Goal: Task Accomplishment & Management: Manage account settings

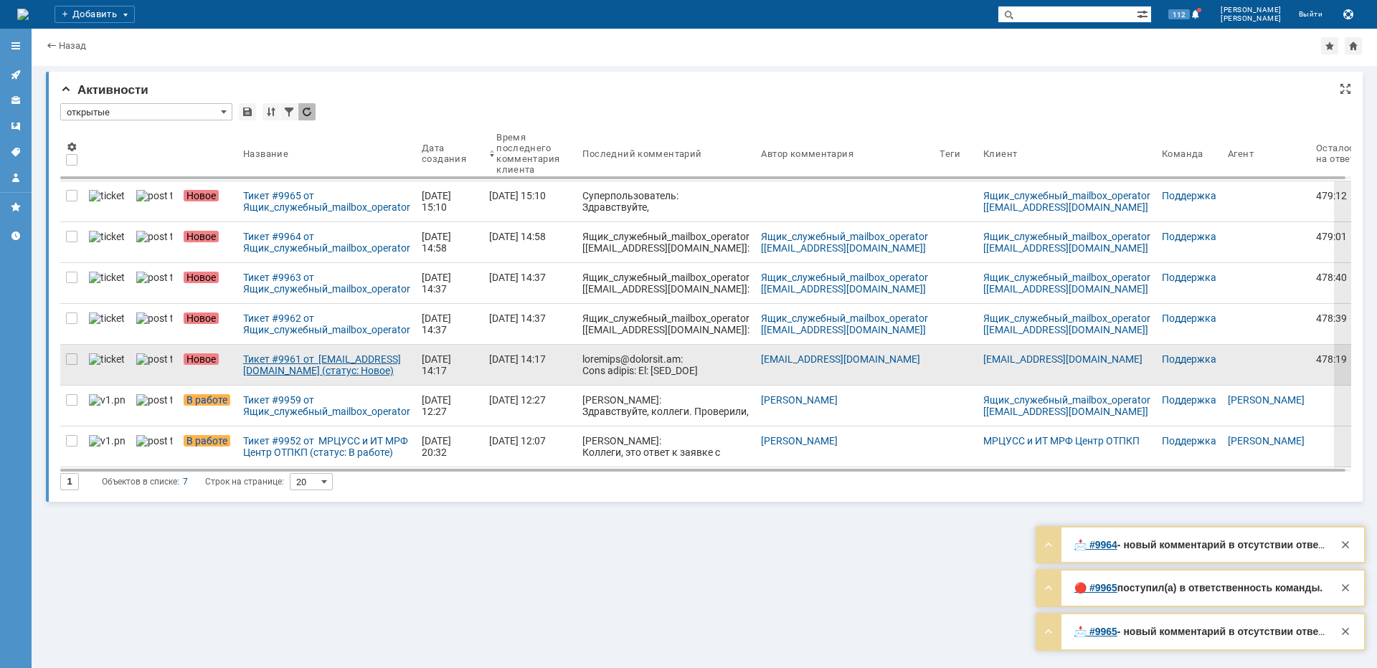
click at [252, 374] on div "Тикет #9961 от [EMAIL_ADDRESS][DOMAIN_NAME] (статус: Новое)" at bounding box center [326, 365] width 167 height 23
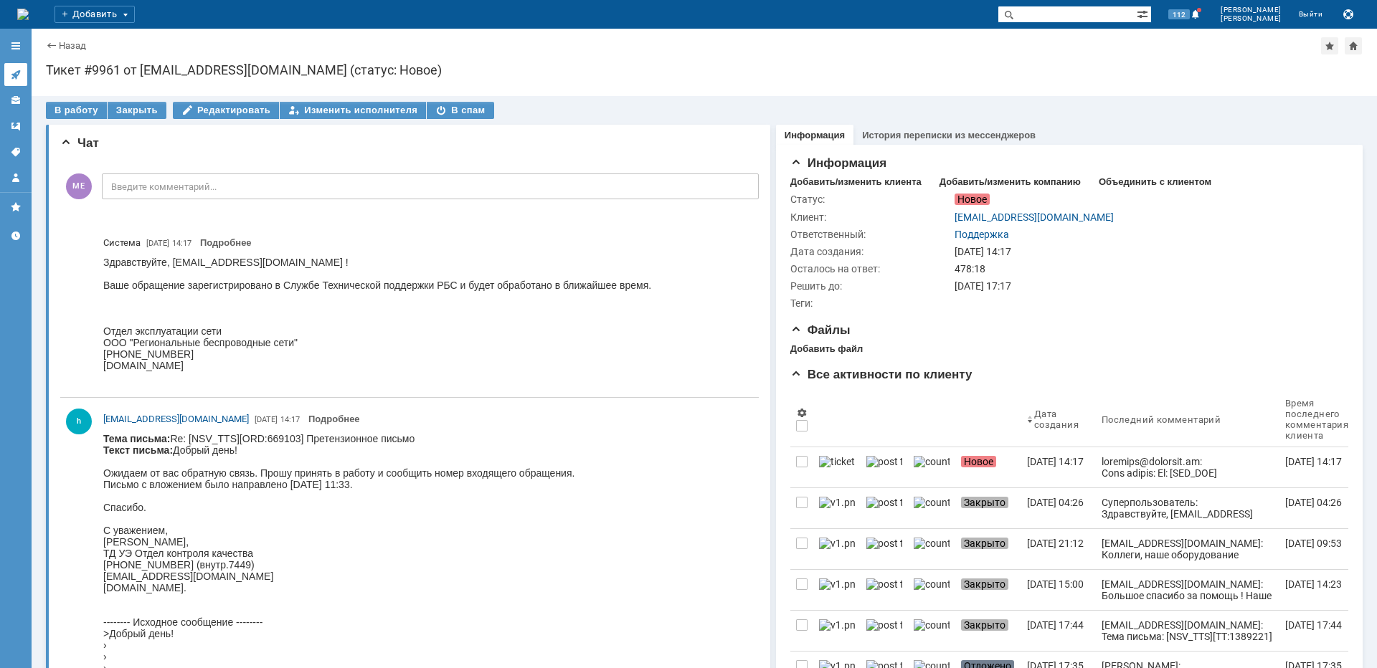
click at [19, 75] on icon at bounding box center [15, 74] width 11 height 11
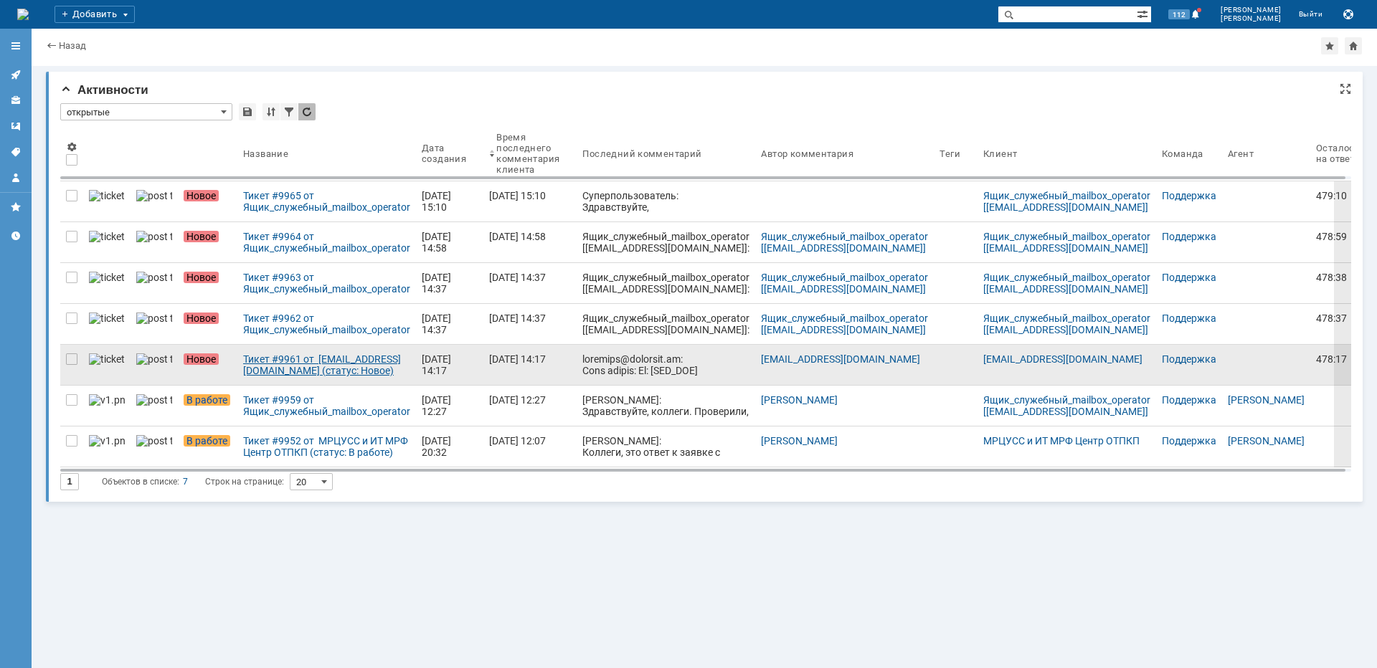
click at [256, 374] on div "Тикет #9961 от [EMAIL_ADDRESS][DOMAIN_NAME] (статус: Новое)" at bounding box center [326, 365] width 167 height 23
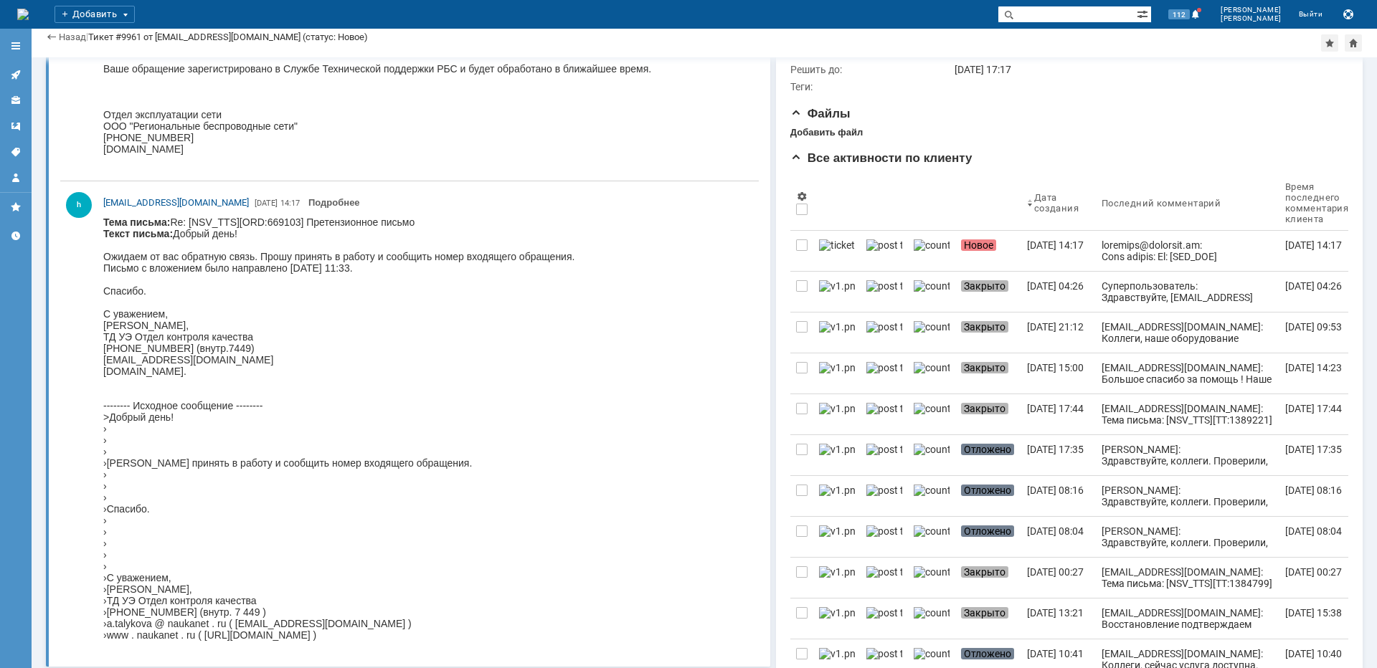
scroll to position [215, 0]
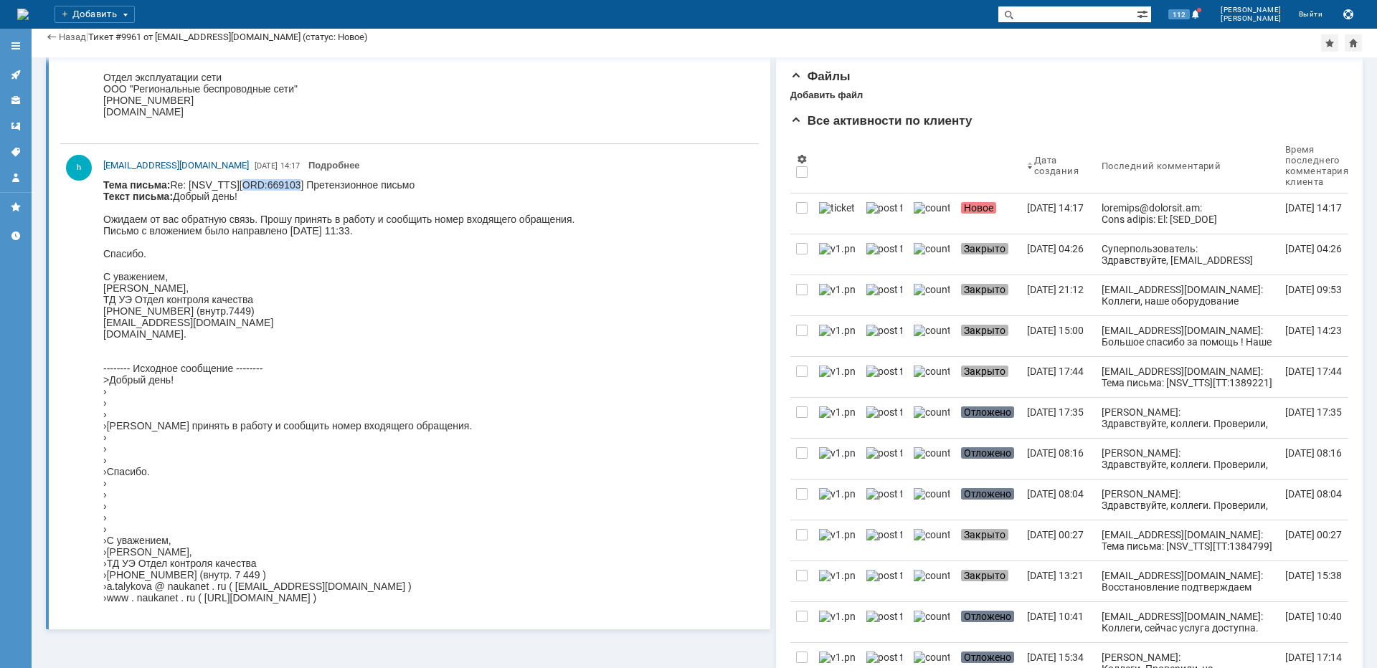
drag, startPoint x: 243, startPoint y: 182, endPoint x: 300, endPoint y: 186, distance: 56.8
click at [300, 186] on body "Тема письма: Re: [NSV_TTS][ORD:669103] Претензионное письмо Текст письма: Добры…" at bounding box center [338, 391] width 471 height 425
copy body "[ORD:66910"
click at [1123, 18] on input "text" at bounding box center [1066, 14] width 139 height 17
paste input "[ORD:66910"
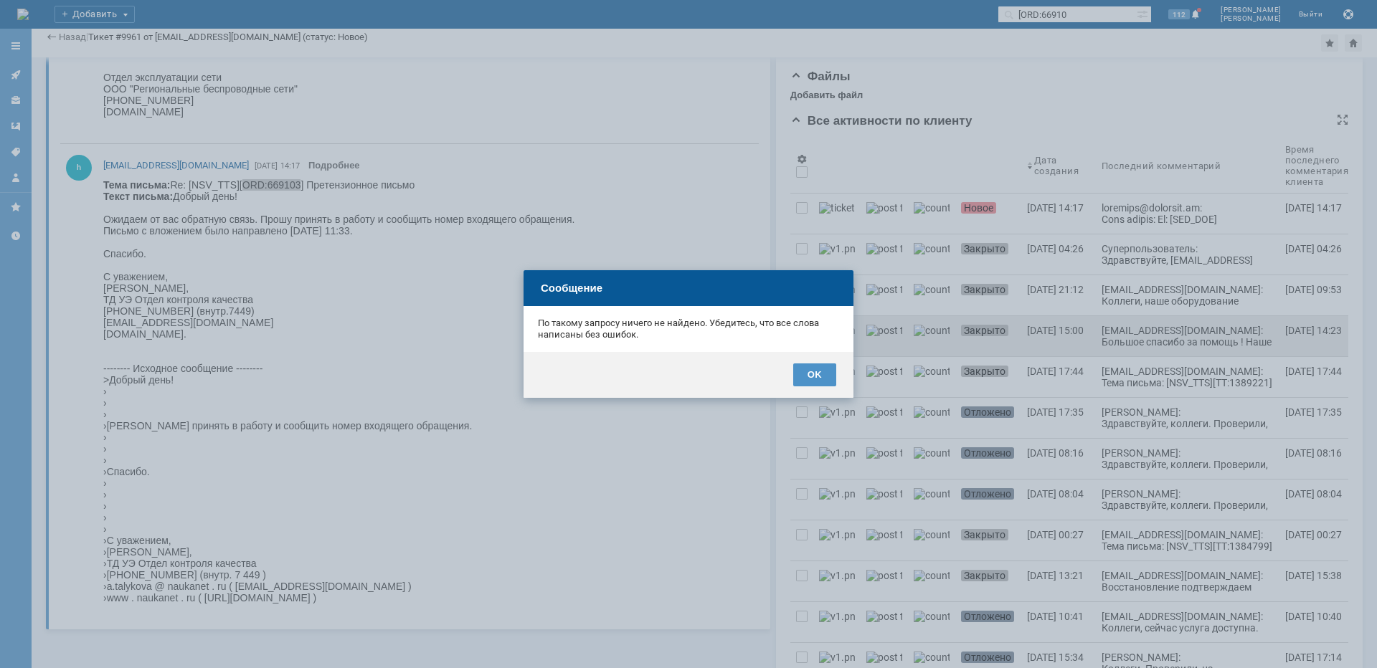
drag, startPoint x: 822, startPoint y: 376, endPoint x: 863, endPoint y: 333, distance: 59.4
click at [823, 376] on div "OK" at bounding box center [814, 375] width 43 height 23
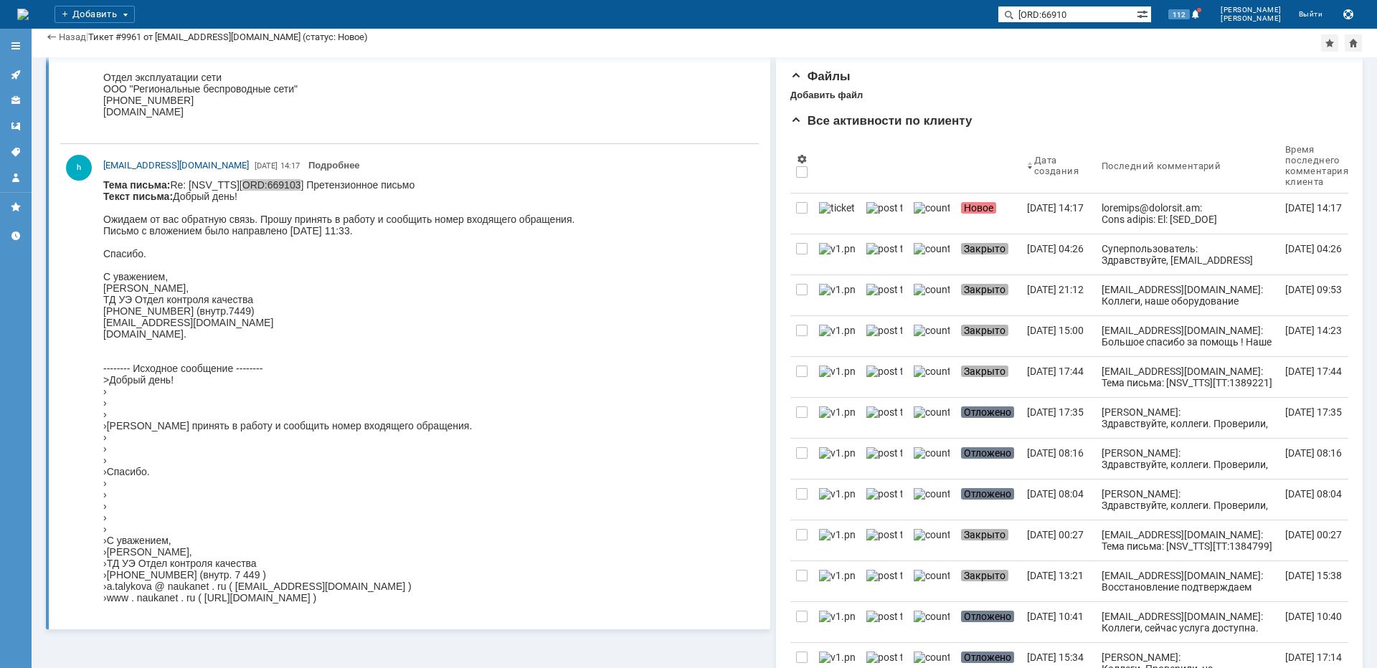
click at [1067, 11] on input "[ORD:66910" at bounding box center [1066, 14] width 139 height 17
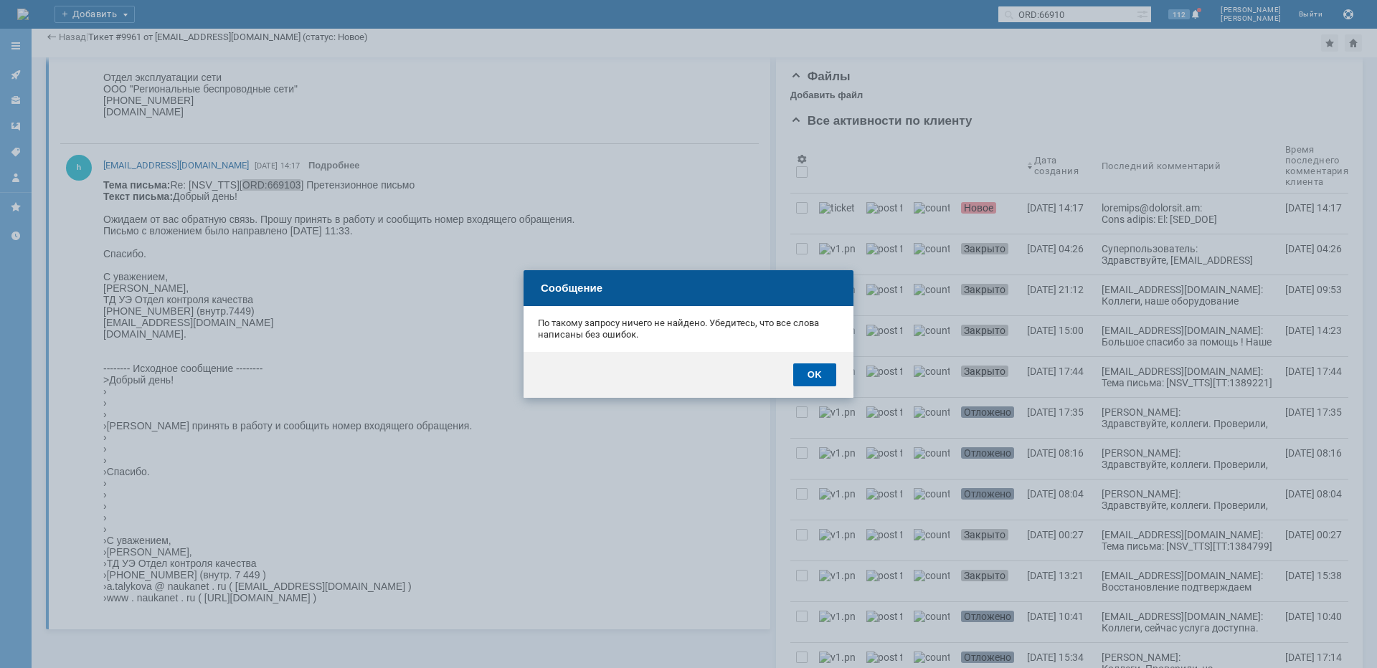
click at [816, 373] on div "OK" at bounding box center [814, 375] width 43 height 23
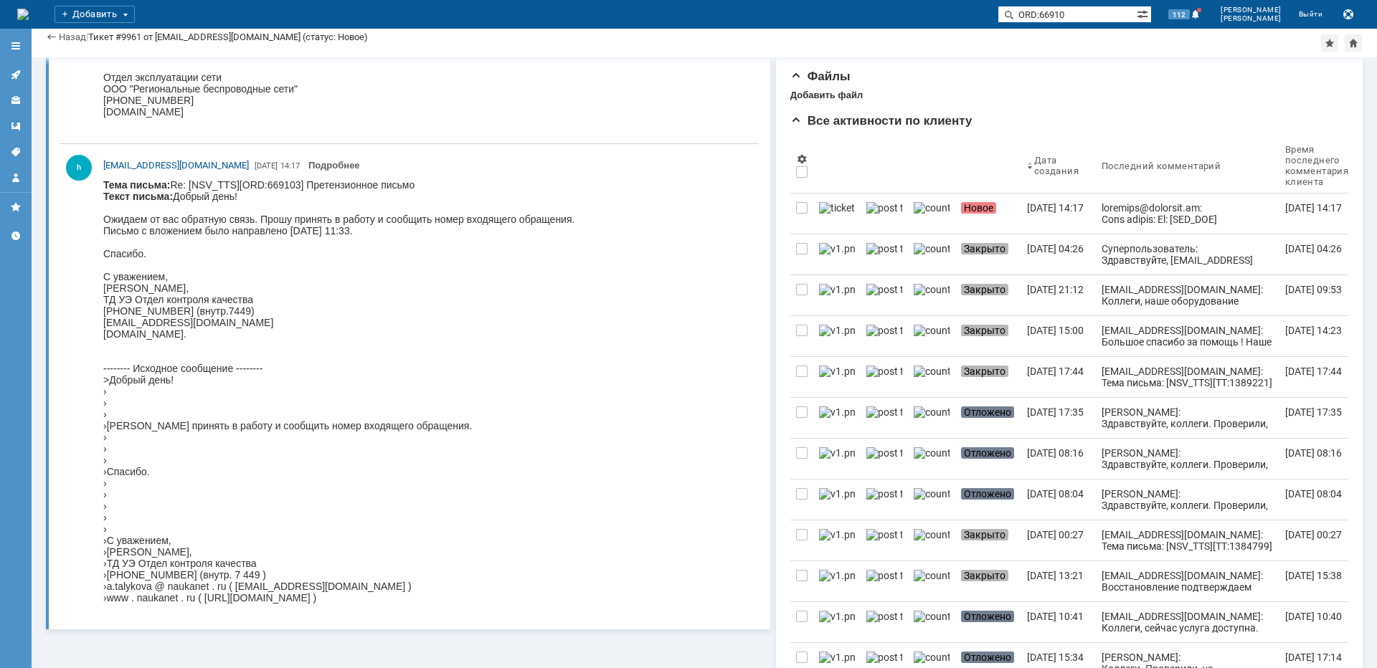
click at [222, 404] on body "Тема письма: Re: [NSV_TTS][ORD:669103] Претензионное письмо Текст письма: Добры…" at bounding box center [338, 391] width 471 height 425
drag, startPoint x: 108, startPoint y: 554, endPoint x: 261, endPoint y: 552, distance: 152.8
click at [261, 552] on body "Тема письма: Re: [NSV_TTS][ORD:669103] Претензионное письмо Текст письма: Добры…" at bounding box center [338, 391] width 471 height 425
copy body "[PERSON_NAME]"
paste input "[PERSON_NAME]"
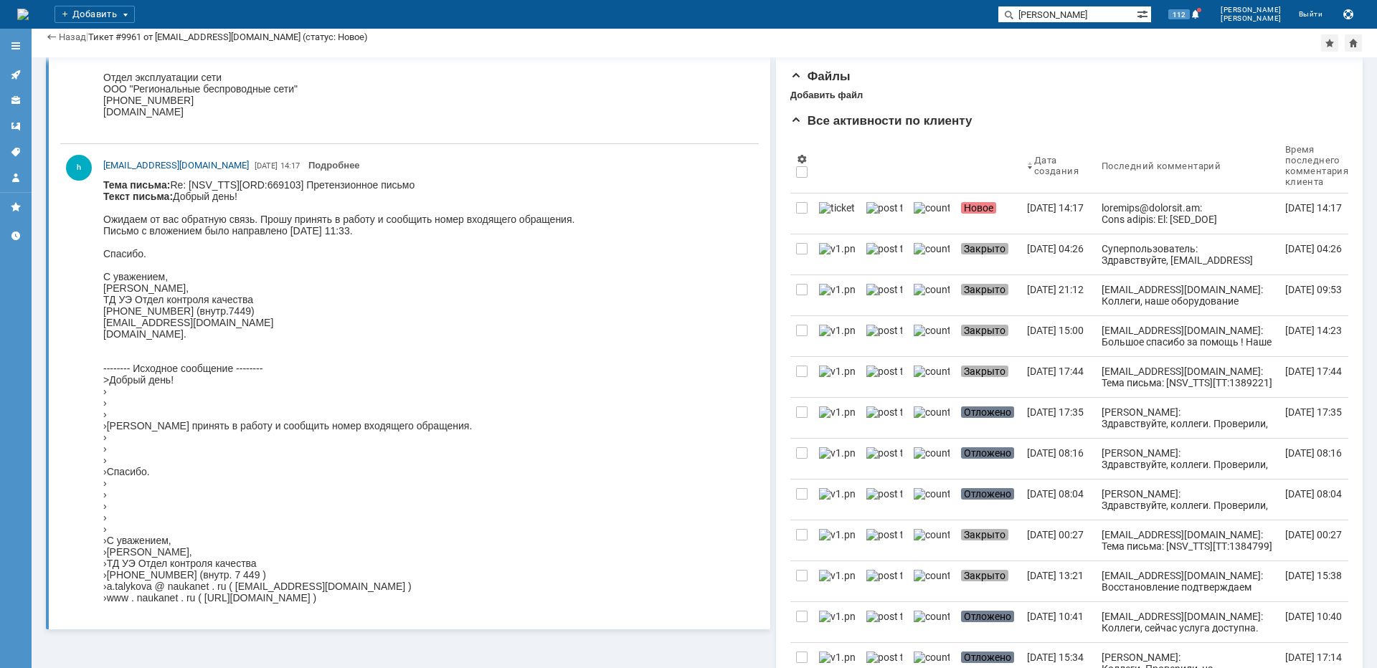
scroll to position [0, 39]
type input "[PERSON_NAME]"
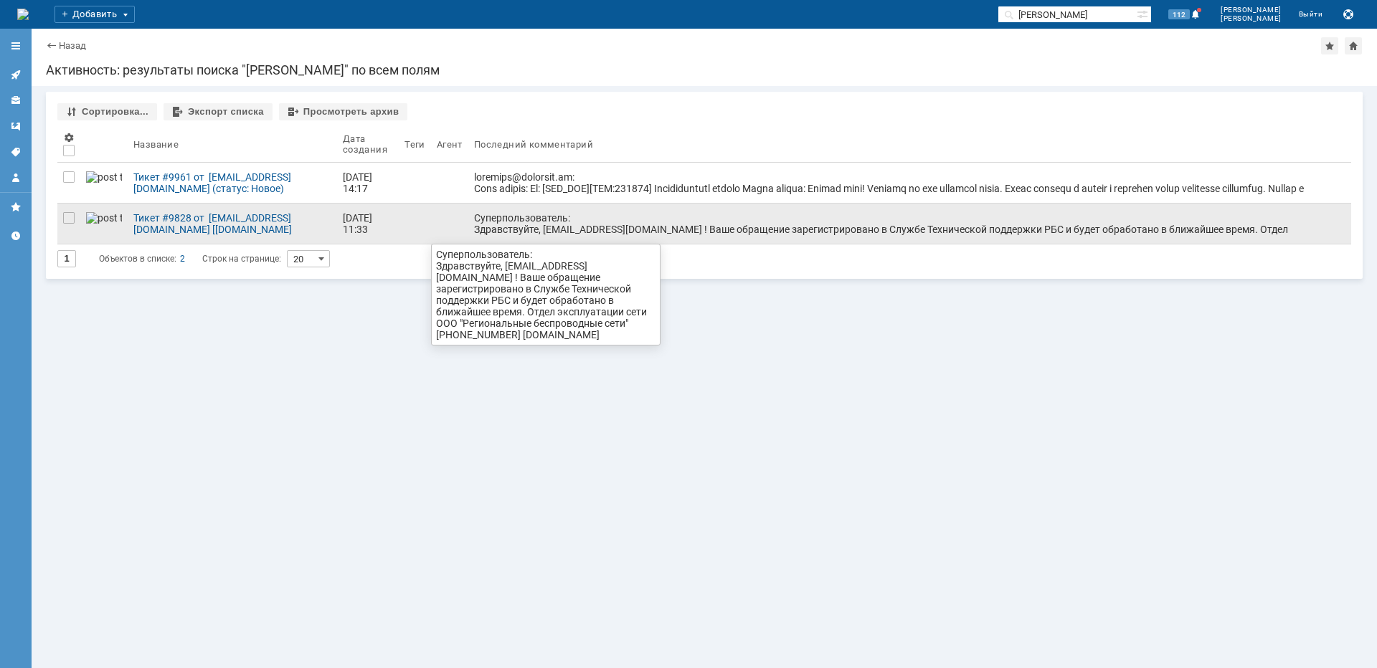
click at [529, 235] on link "Суперпользователь: Здравствуйте, [EMAIL_ADDRESS][DOMAIN_NAME] ! Ваше обращение …" at bounding box center [909, 224] width 883 height 40
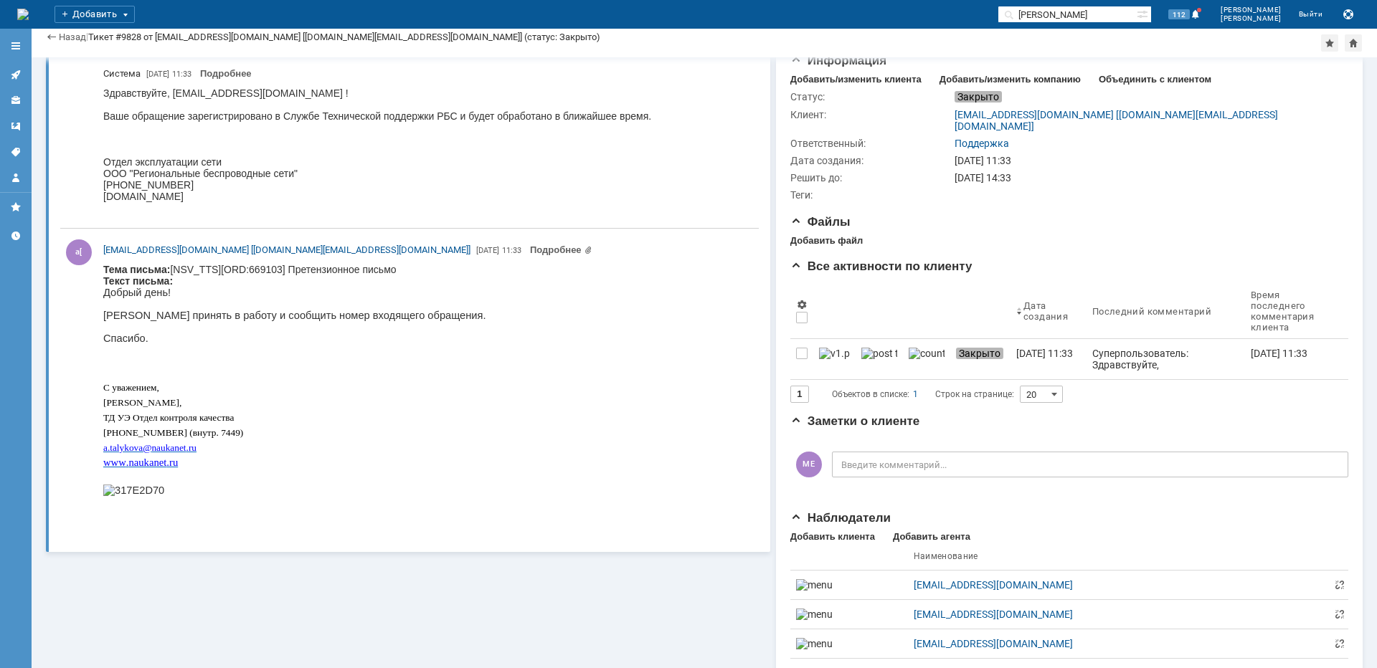
scroll to position [60, 0]
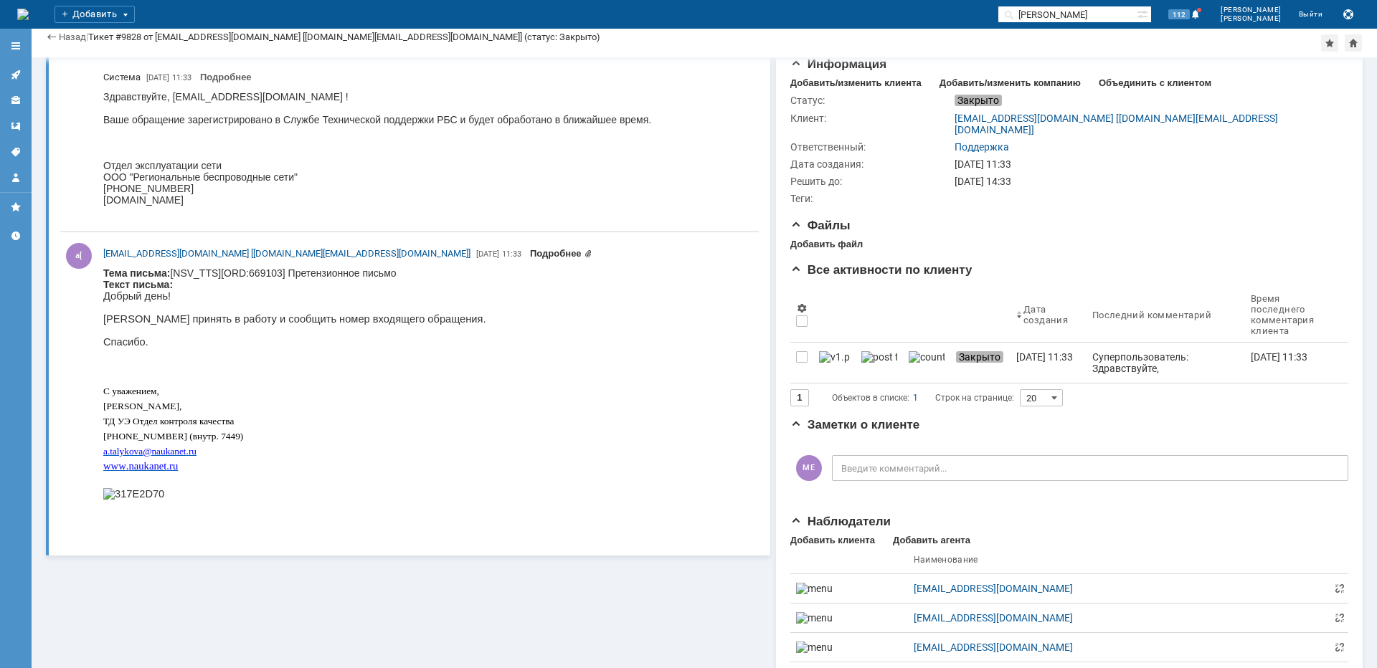
click at [530, 257] on link "Подробнее" at bounding box center [561, 253] width 62 height 11
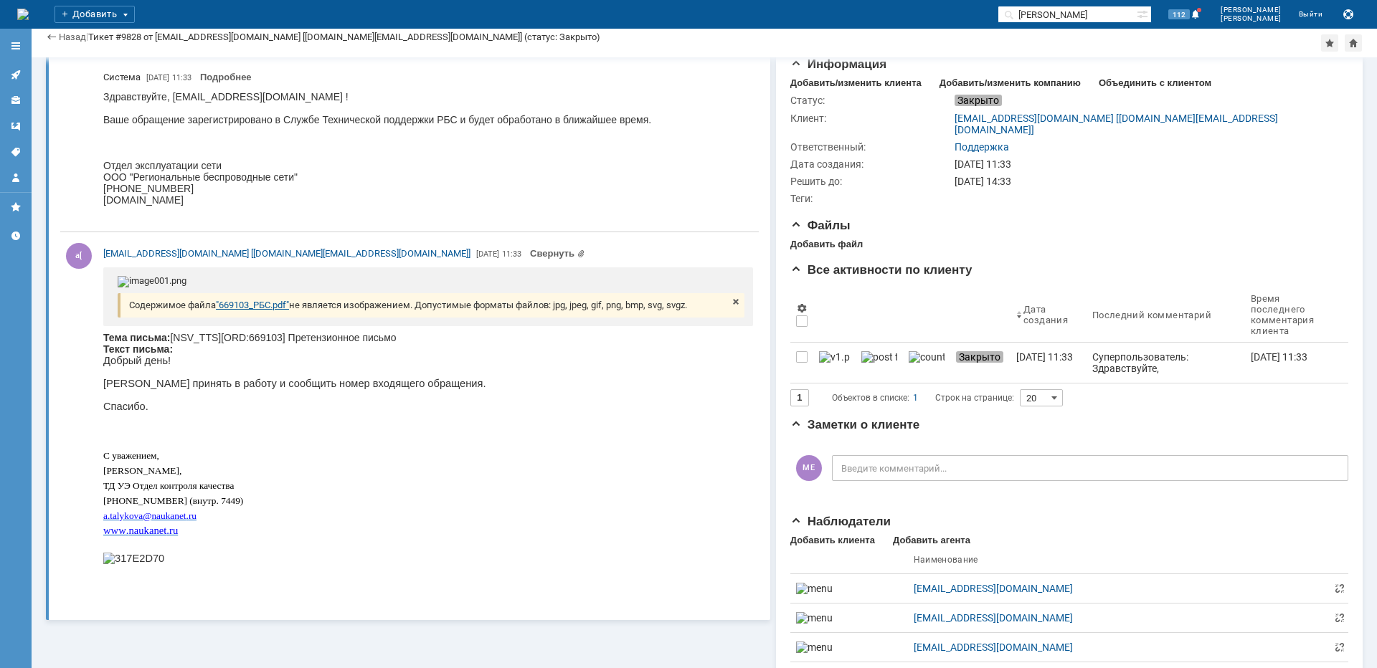
click at [260, 310] on link ""669103_РБС.pdf"" at bounding box center [252, 305] width 73 height 11
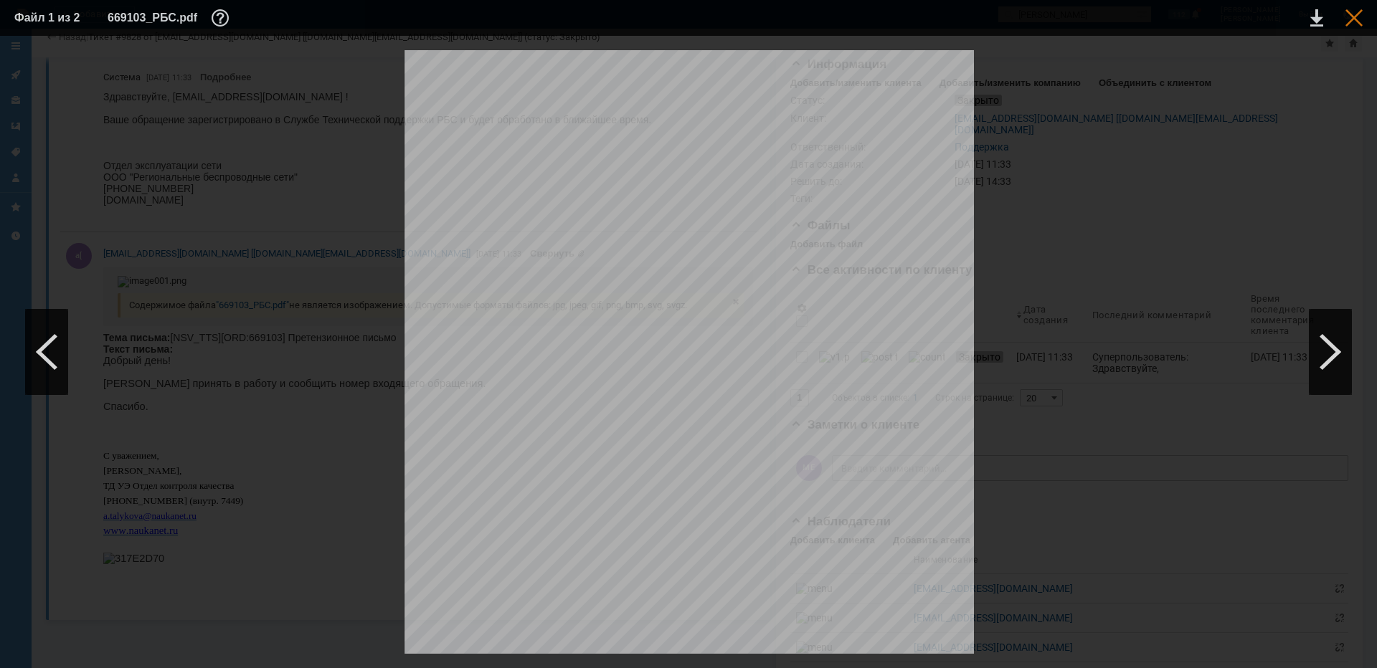
click at [1352, 22] on div at bounding box center [1353, 17] width 17 height 17
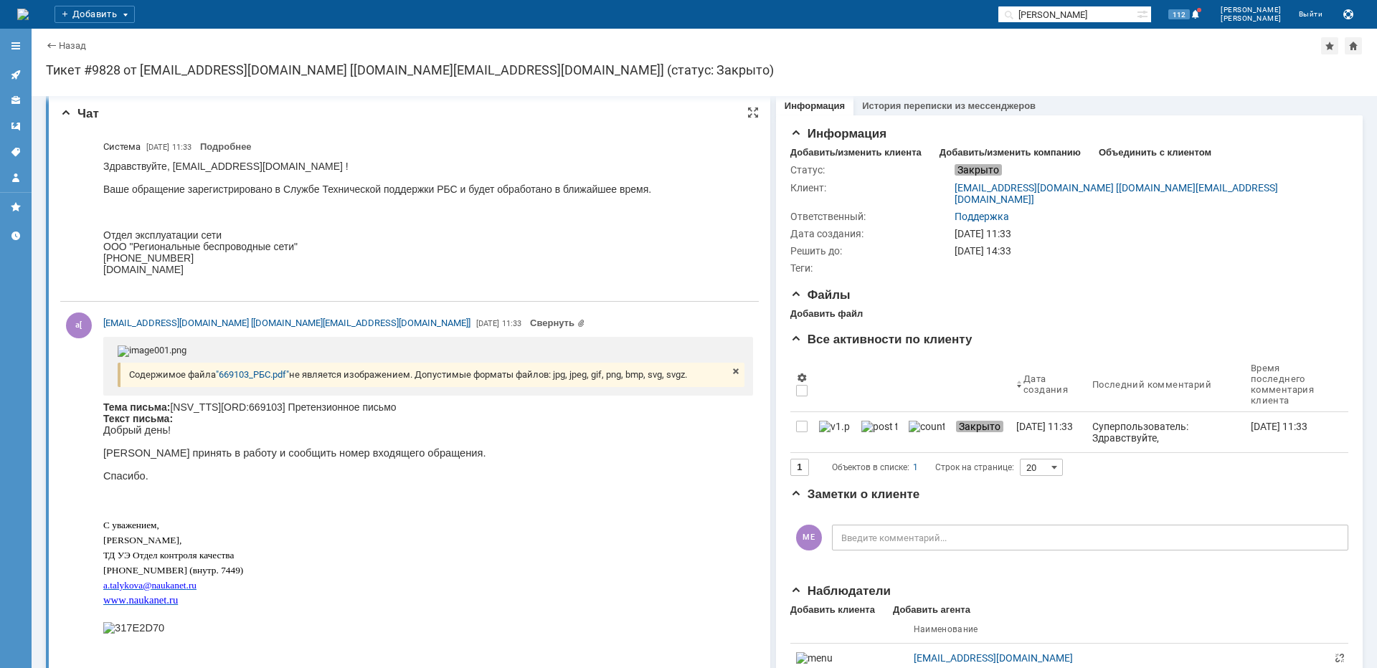
scroll to position [0, 0]
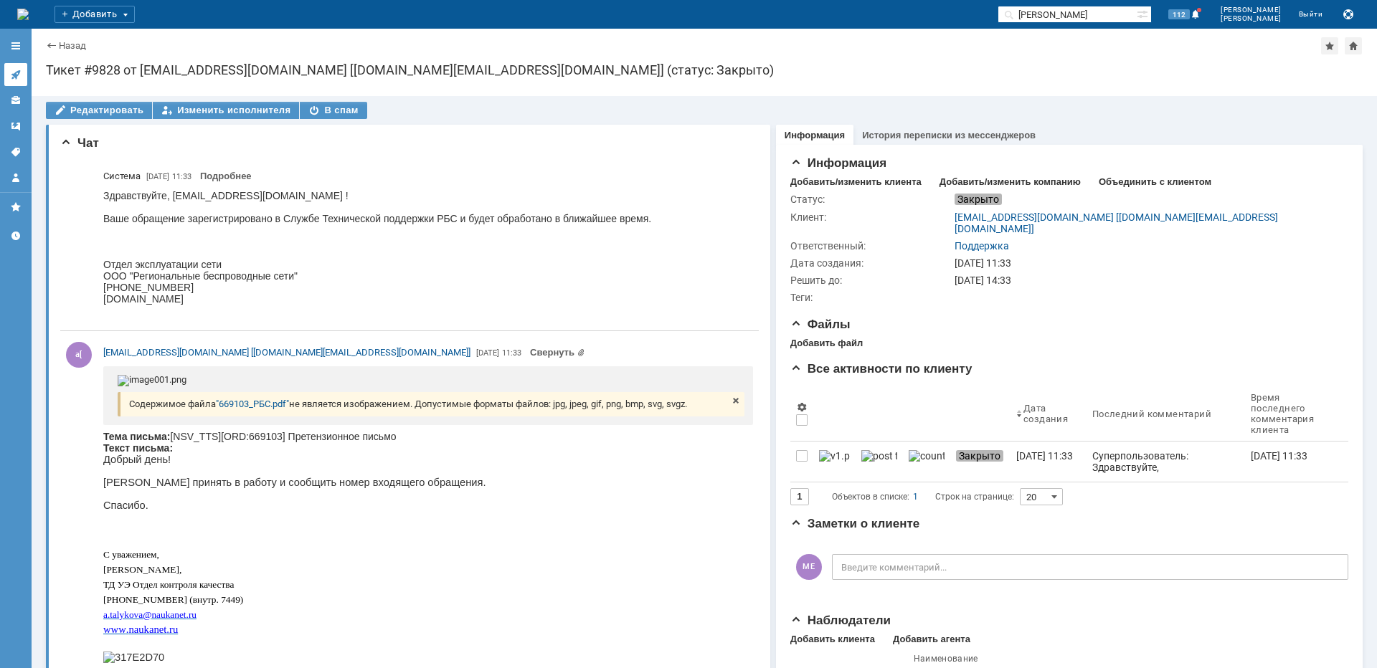
click at [19, 80] on icon at bounding box center [15, 74] width 11 height 11
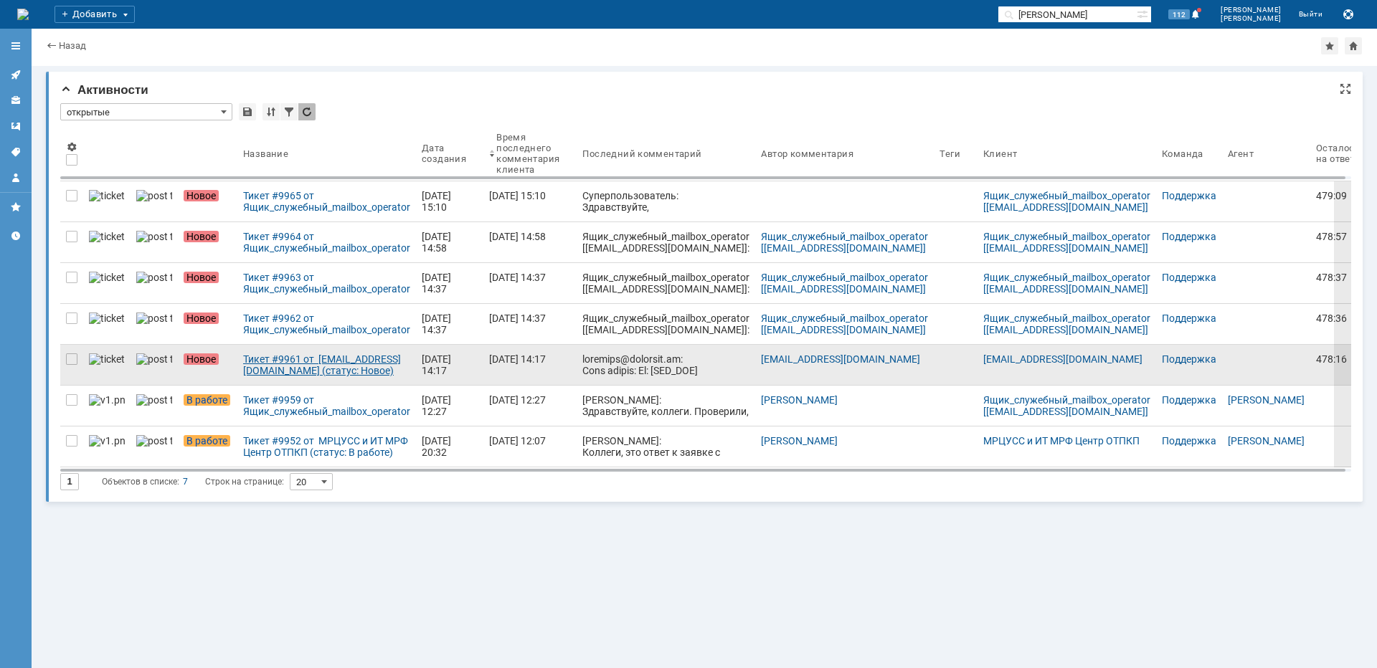
click at [261, 359] on div "Тикет #9961 от [EMAIL_ADDRESS][DOMAIN_NAME] (статус: Новое)" at bounding box center [326, 365] width 167 height 23
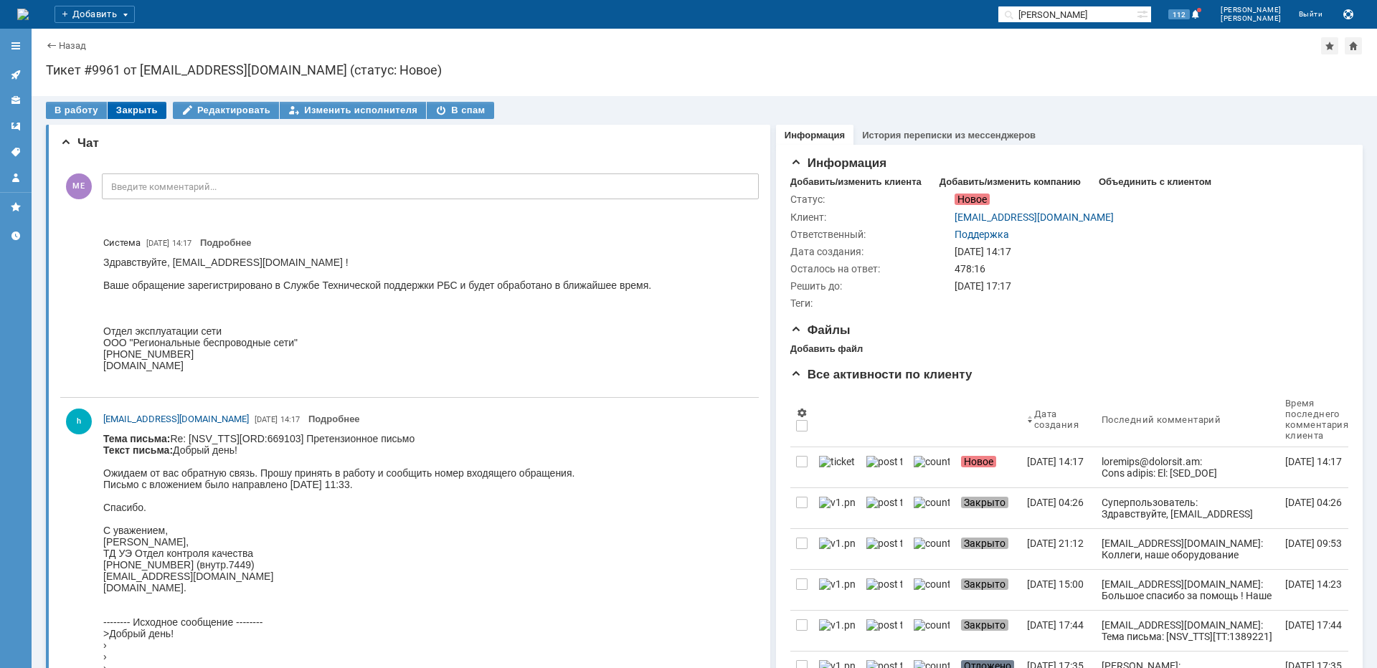
click at [129, 118] on div "Закрыть" at bounding box center [137, 110] width 59 height 17
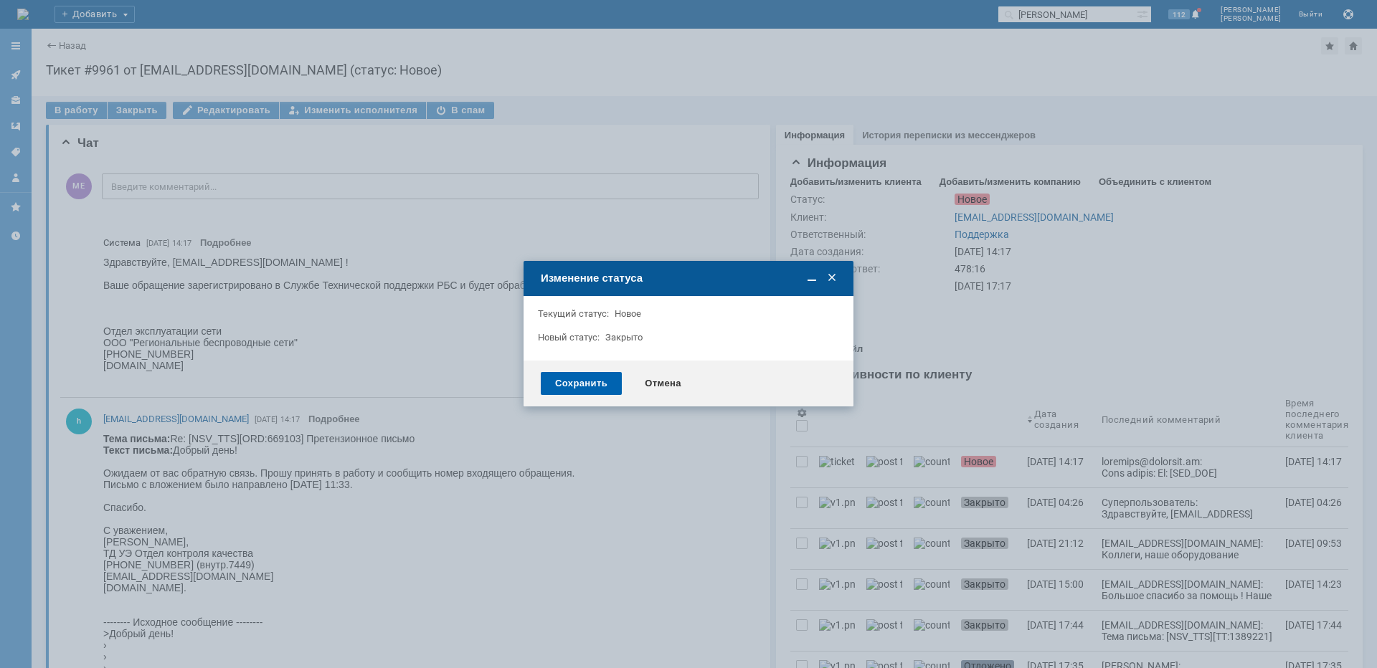
click at [584, 393] on div "Сохранить" at bounding box center [581, 383] width 81 height 23
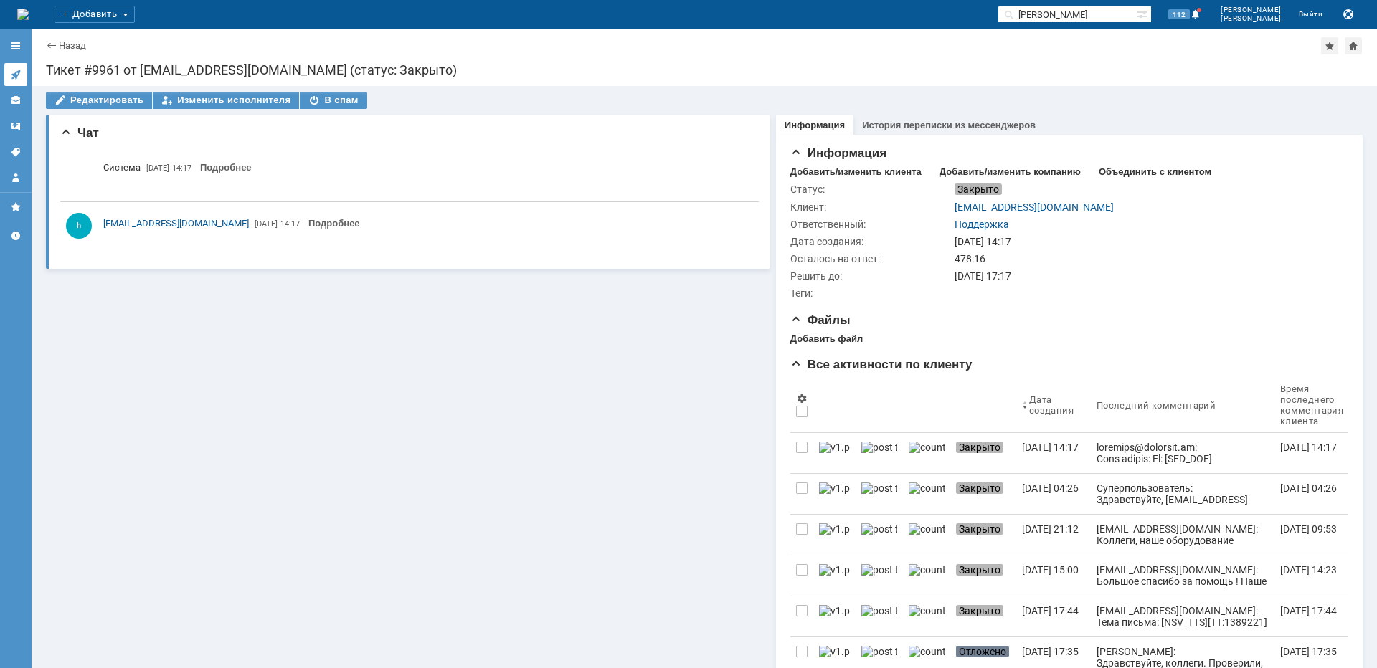
click at [23, 72] on link at bounding box center [15, 74] width 23 height 23
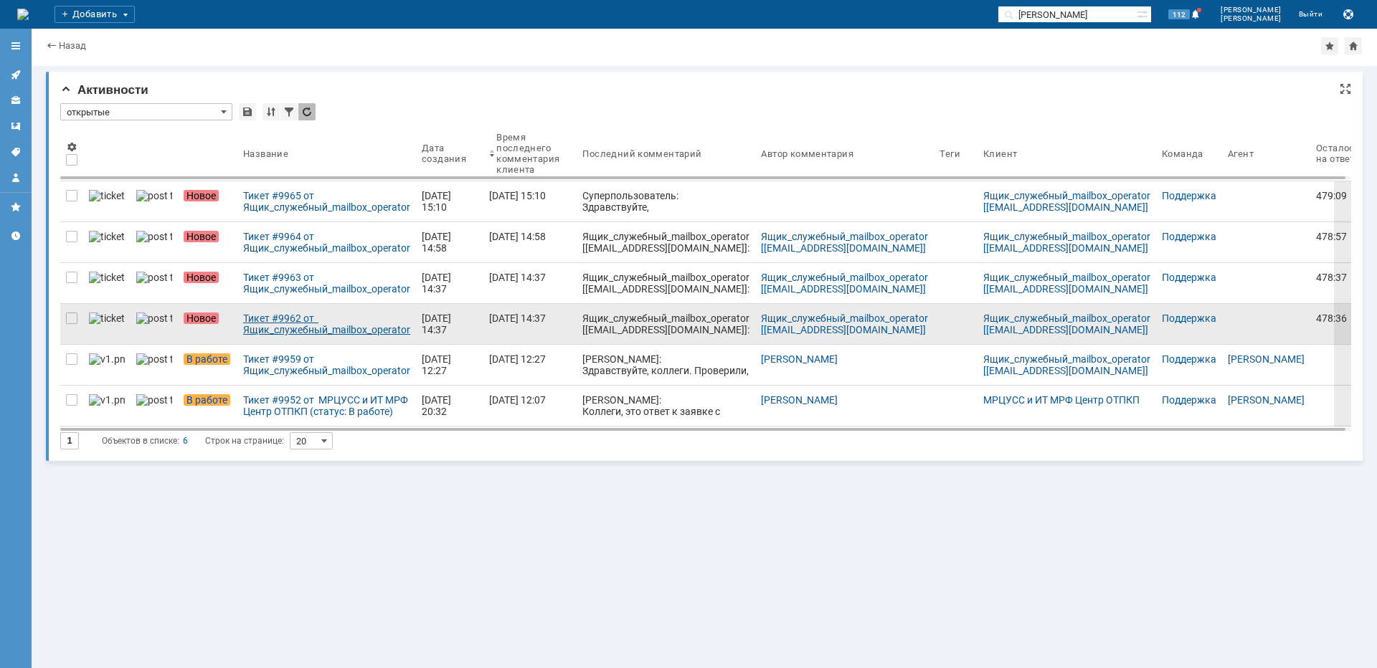
click at [295, 336] on link "Тикет #9962 от Ящик_служебный_mailbox_operator [[EMAIL_ADDRESS][DOMAIN_NAME]] (…" at bounding box center [326, 324] width 179 height 40
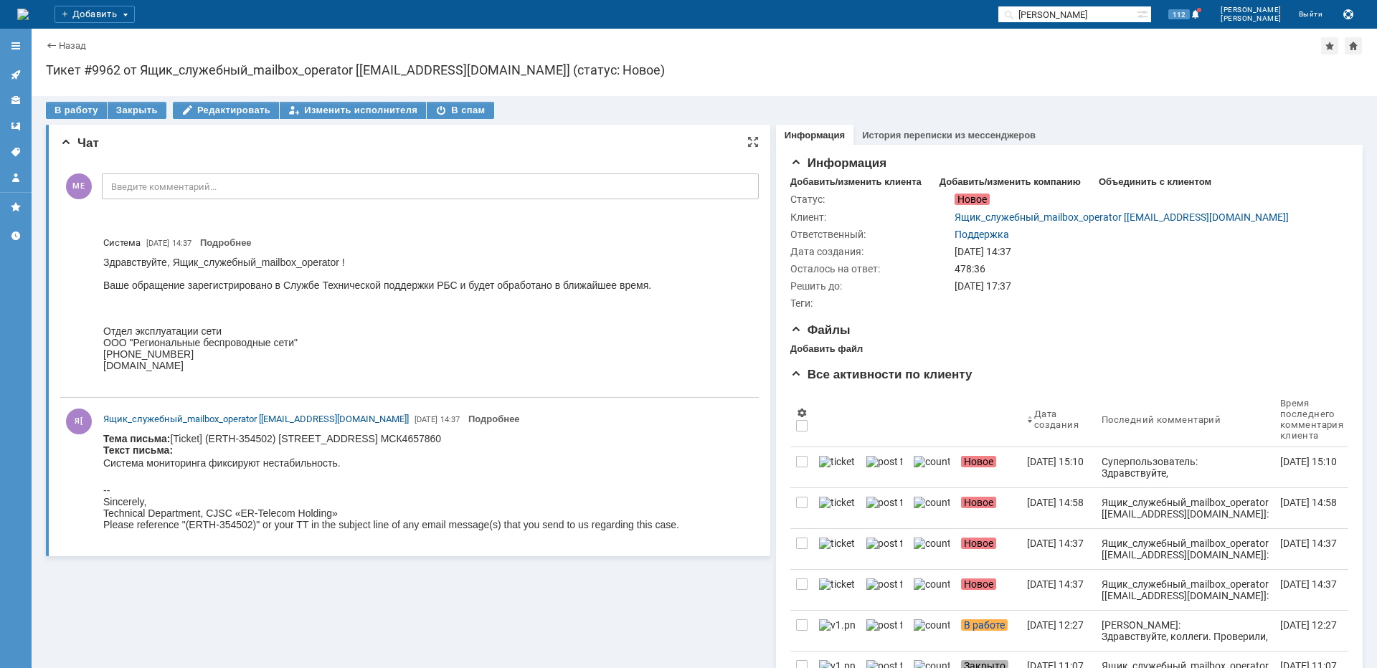
click at [379, 440] on body "Тема письма: [Ticket] (ERTH-[STREET_ADDRESS] МСК4657860 Текст письма: Система м…" at bounding box center [391, 482] width 576 height 98
click at [380, 440] on body "Тема письма: [Ticket] (ERTH-[STREET_ADDRESS] МСК4657860 Текст письма: Система м…" at bounding box center [391, 482] width 576 height 98
copy body "Братиславская"
click at [64, 48] on link "Назад" at bounding box center [72, 45] width 27 height 11
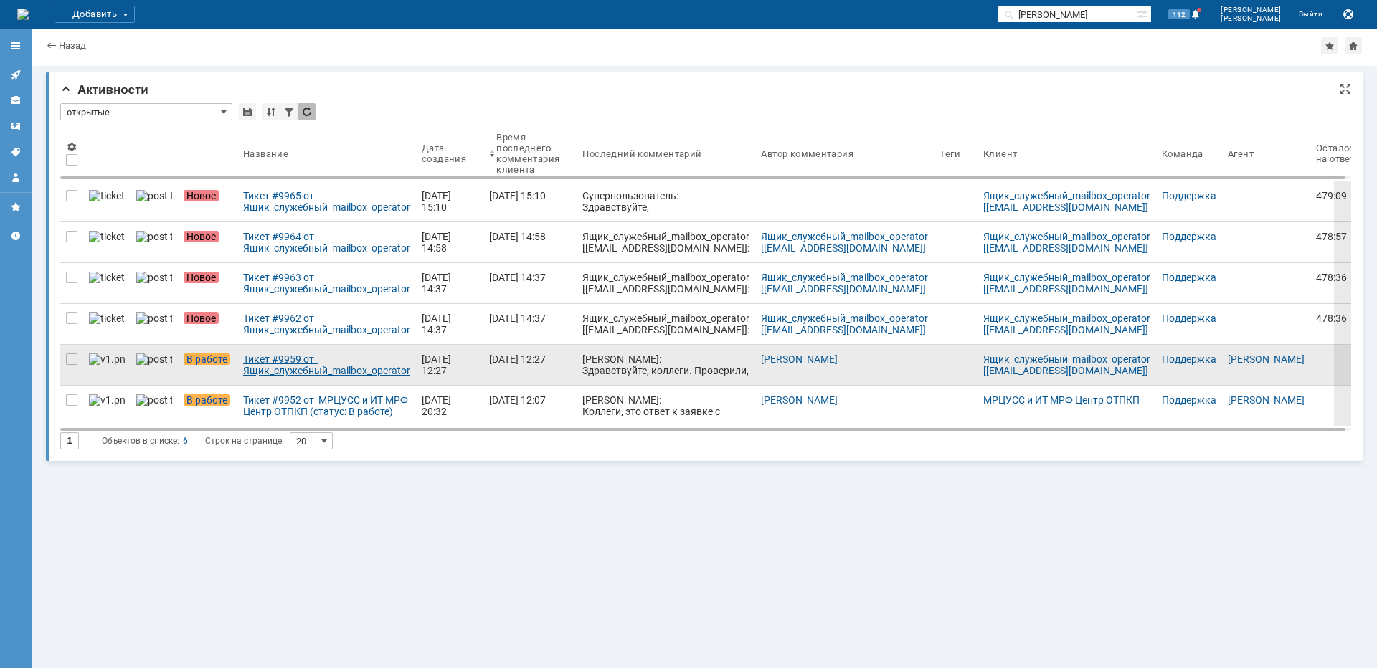
click at [288, 367] on div "Тикет #9959 от Ящик_служебный_mailbox_operator [[EMAIL_ADDRESS][DOMAIN_NAME]] (…" at bounding box center [326, 365] width 167 height 23
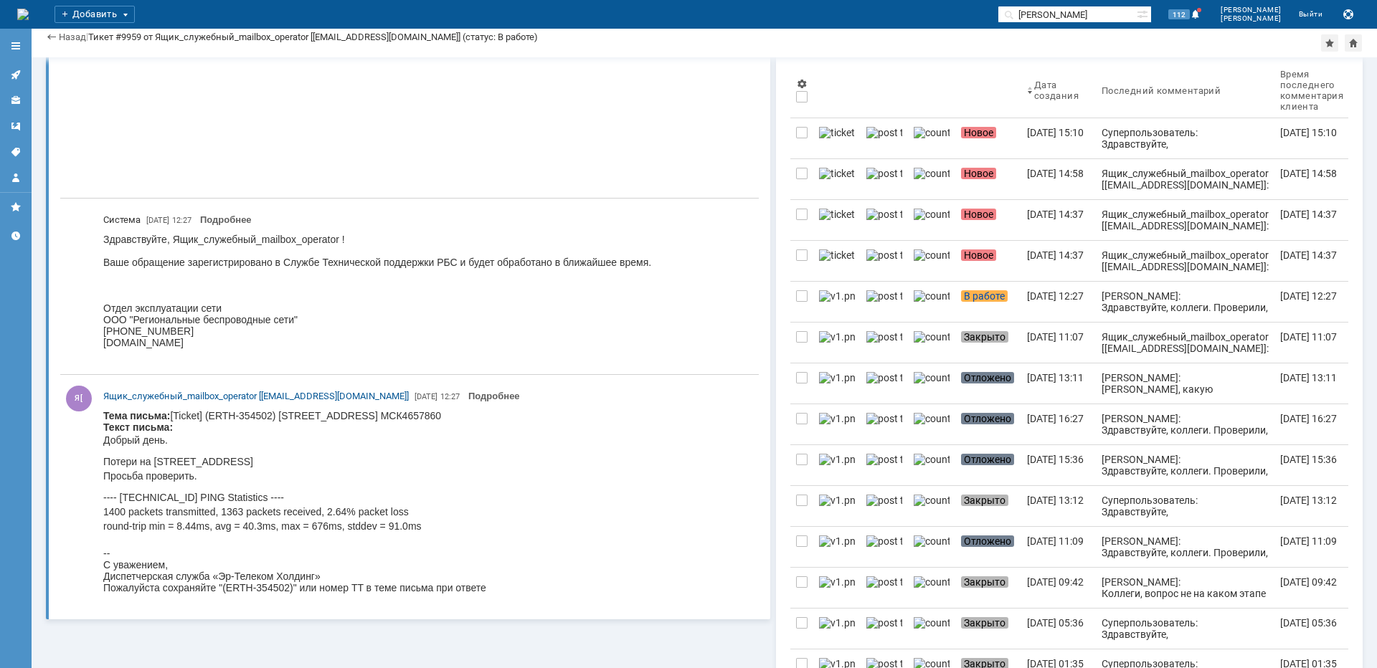
scroll to position [359, 0]
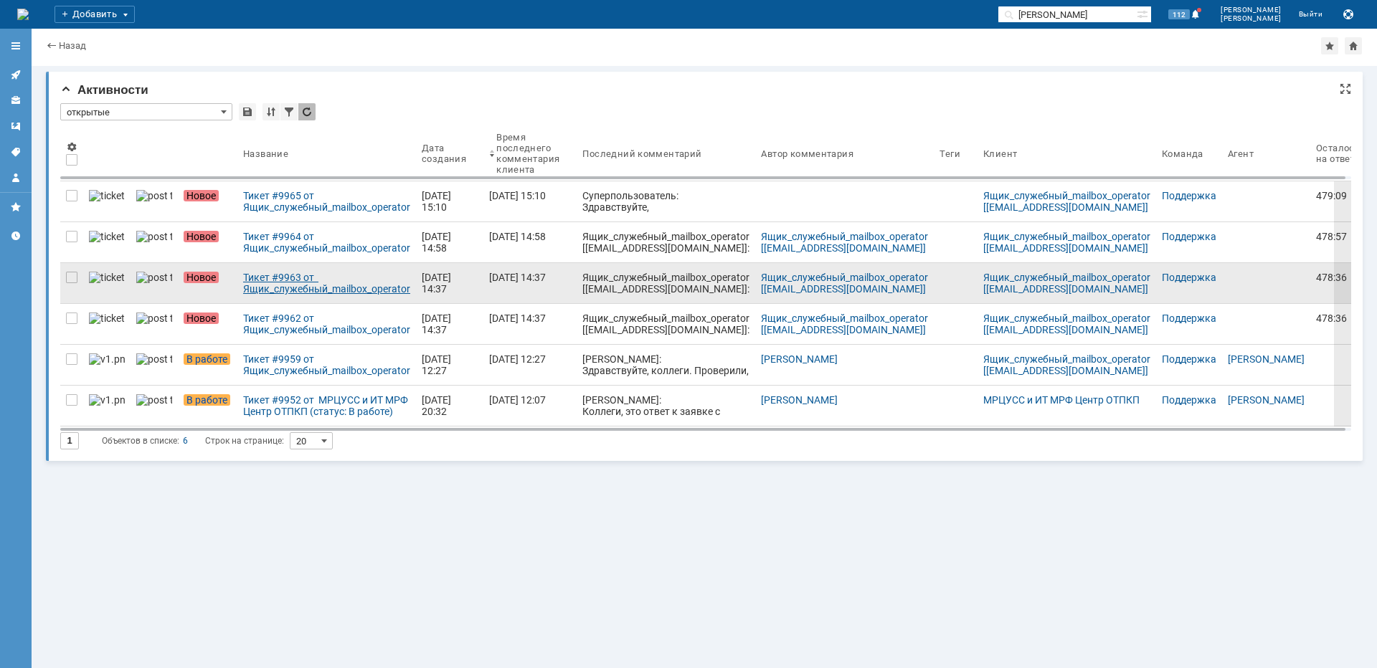
click at [265, 286] on div "Тикет #9963 от Ящик_служебный_mailbox_operator [[EMAIL_ADDRESS][DOMAIN_NAME]] (…" at bounding box center [326, 283] width 167 height 23
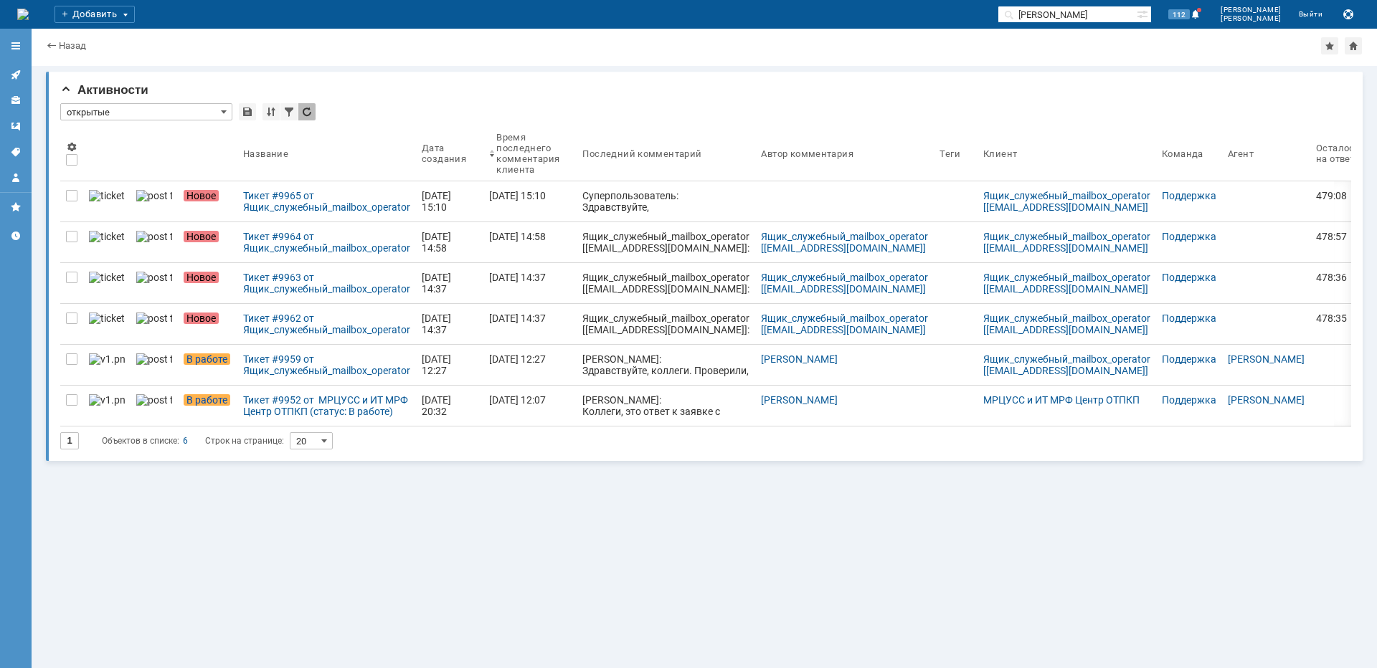
click at [283, 250] on div "Тикет #9964 от Ящик_служебный_mailbox_operator [[EMAIL_ADDRESS][DOMAIN_NAME]] (…" at bounding box center [326, 242] width 167 height 23
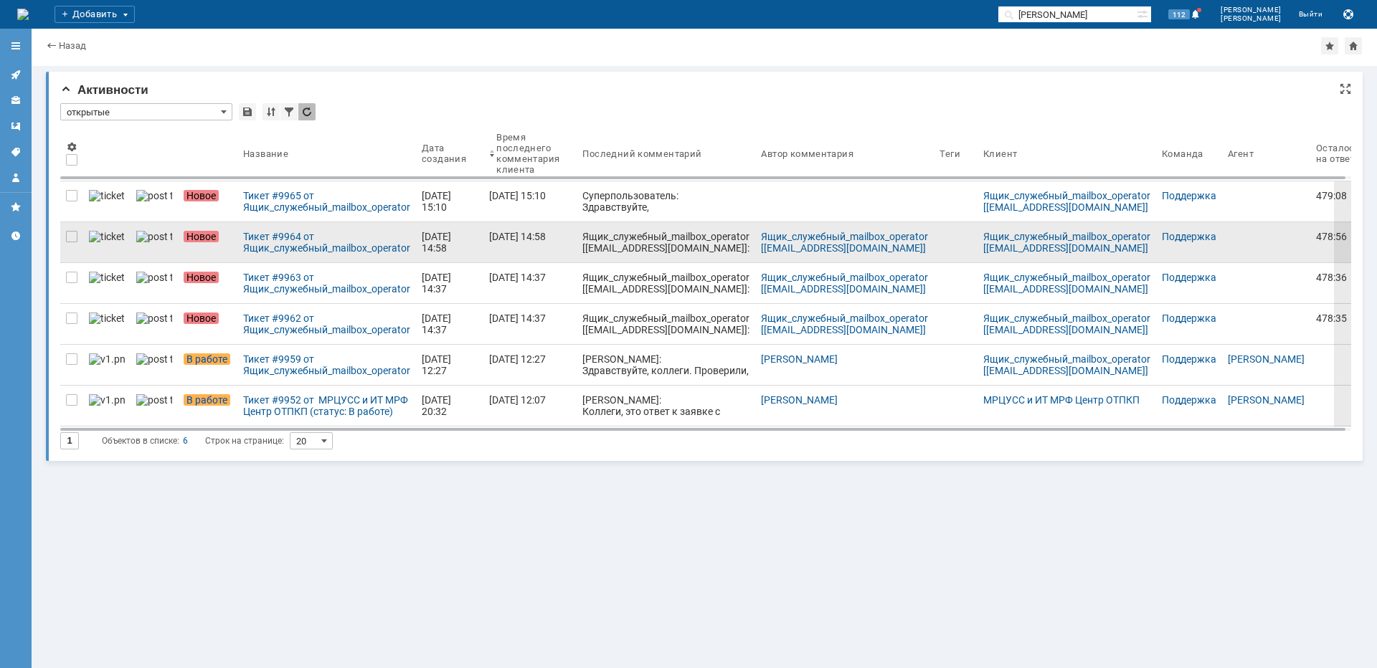
drag, startPoint x: 72, startPoint y: 275, endPoint x: 69, endPoint y: 289, distance: 14.1
click at [72, 275] on div at bounding box center [71, 277] width 11 height 11
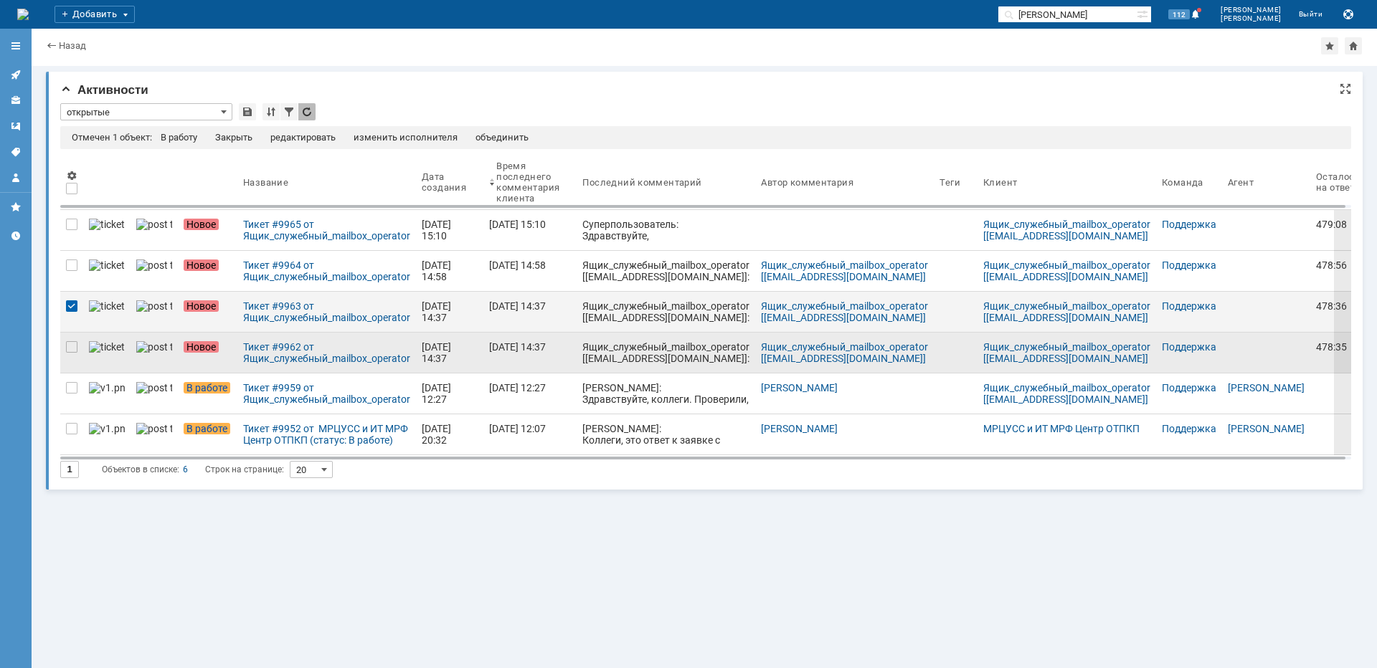
click at [71, 356] on div at bounding box center [71, 353] width 23 height 40
click at [239, 130] on div "Отмечено 2 объекта: В работу Закрыть Отложить редактировать изменить исполнител…" at bounding box center [705, 137] width 1291 height 23
click at [239, 136] on div "Закрыть" at bounding box center [243, 137] width 37 height 11
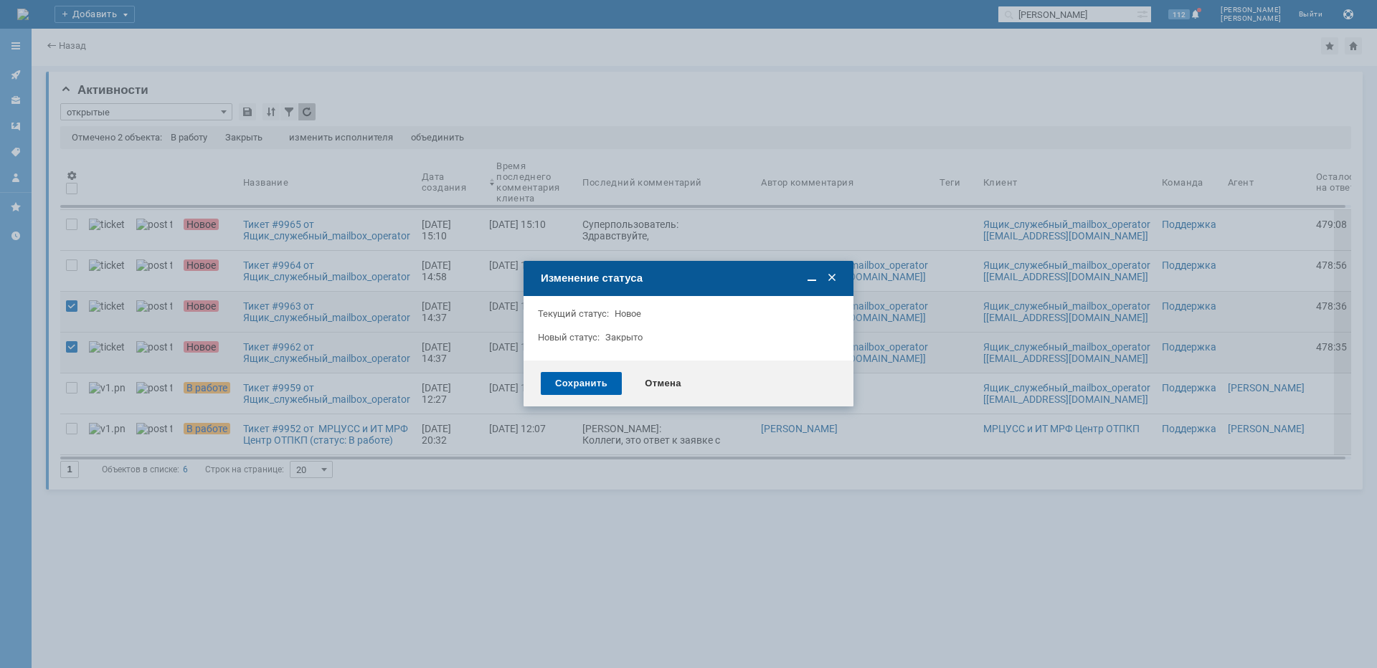
click at [558, 387] on div "Сохранить" at bounding box center [581, 383] width 81 height 23
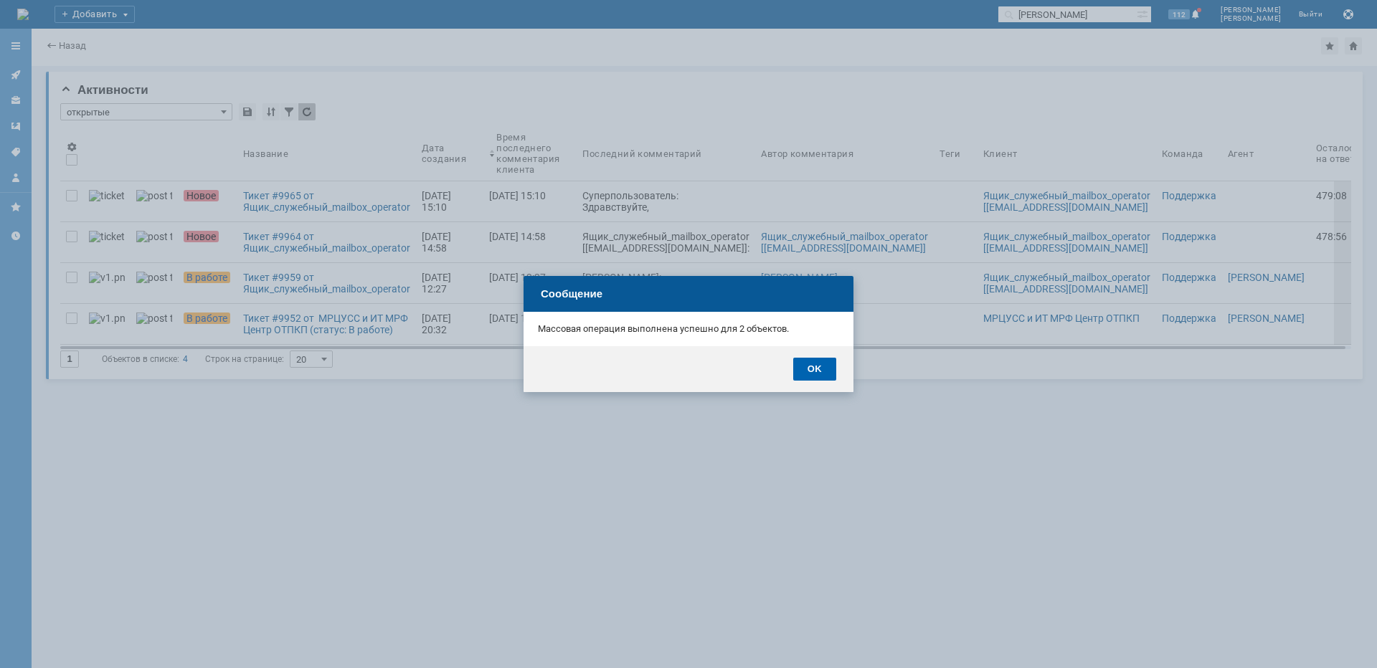
click at [819, 368] on div "OK" at bounding box center [814, 369] width 43 height 23
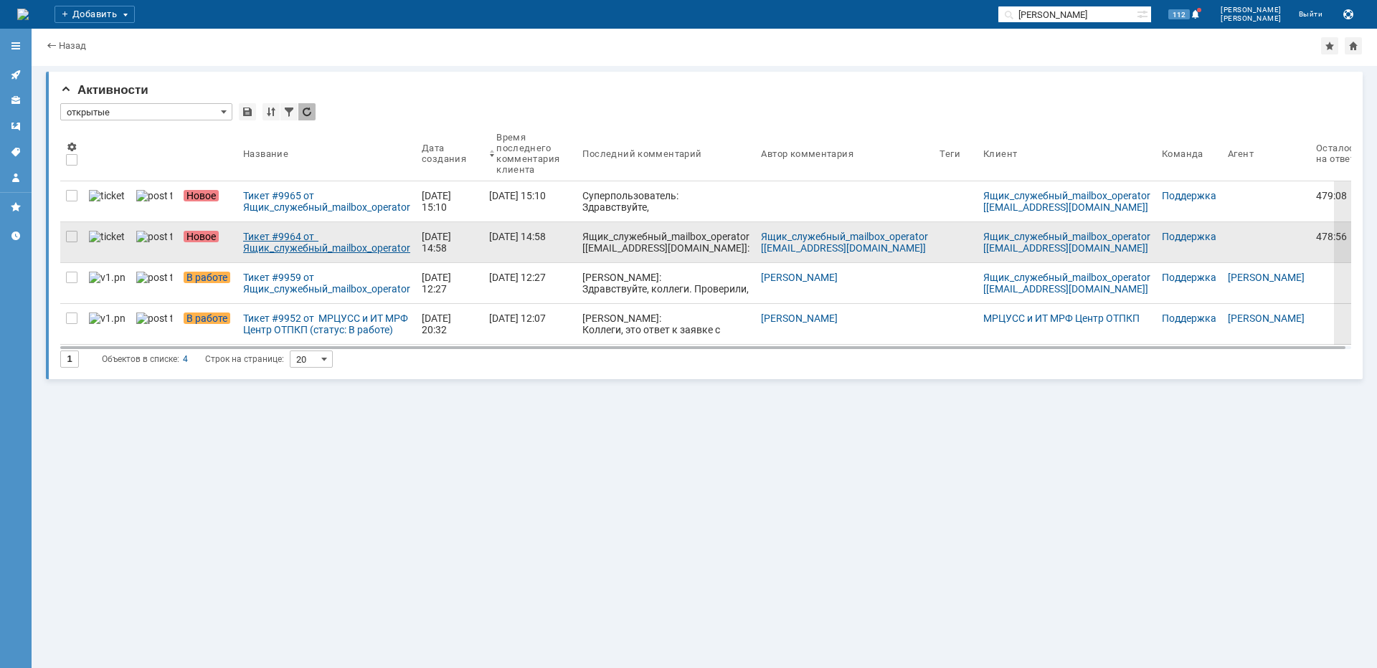
click at [243, 243] on div "Тикет #9964 от Ящик_служебный_mailbox_operator [[EMAIL_ADDRESS][DOMAIN_NAME]] (…" at bounding box center [326, 242] width 167 height 23
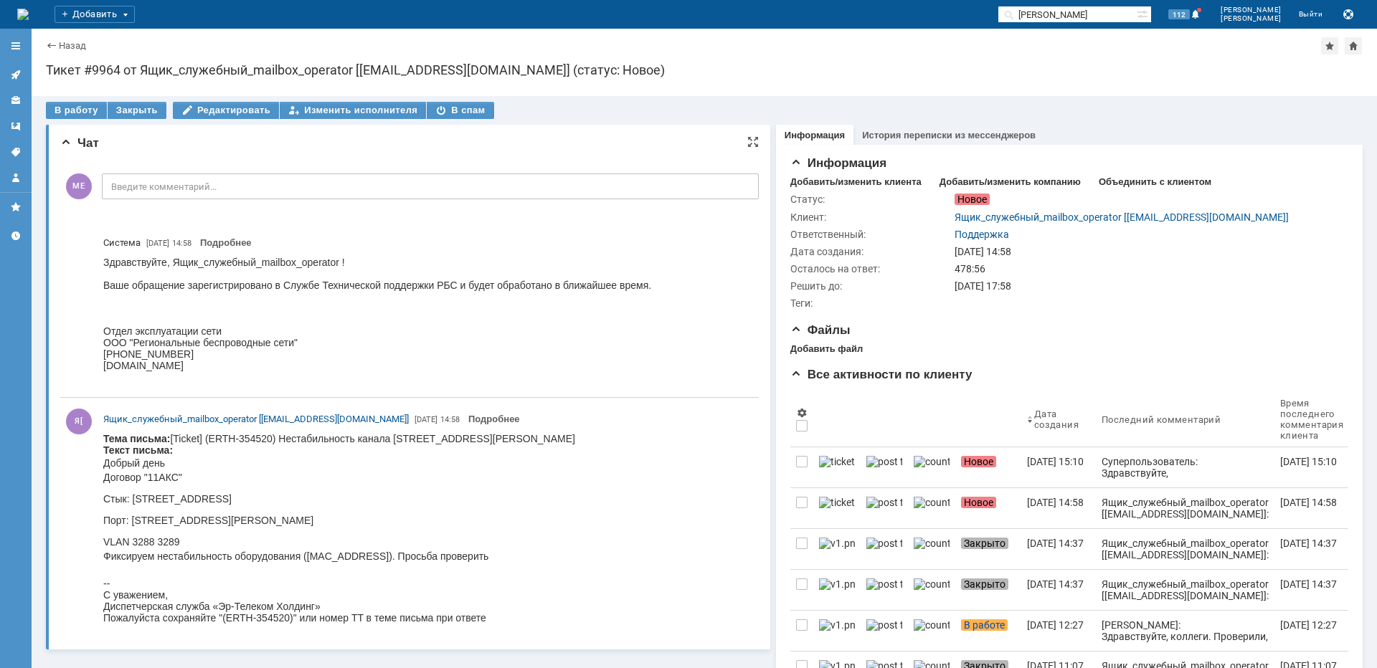
click at [493, 442] on body "Тема письма: [Ticket] (ERTH-354520) Нестабильность канала [STREET_ADDRESS][PERS…" at bounding box center [339, 528] width 472 height 191
click at [493, 445] on body "Тема письма: [Ticket] (ERTH-354520) Нестабильность канала [STREET_ADDRESS][PERS…" at bounding box center [339, 528] width 472 height 191
click at [488, 456] on p "Добрый день Договор "11АКС"" at bounding box center [339, 470] width 472 height 29
drag, startPoint x: 480, startPoint y: 442, endPoint x: 523, endPoint y: 440, distance: 43.0
click at [523, 440] on body "Тема письма: [Ticket] (ERTH-354520) Нестабильность канала [STREET_ADDRESS][PERS…" at bounding box center [339, 528] width 472 height 191
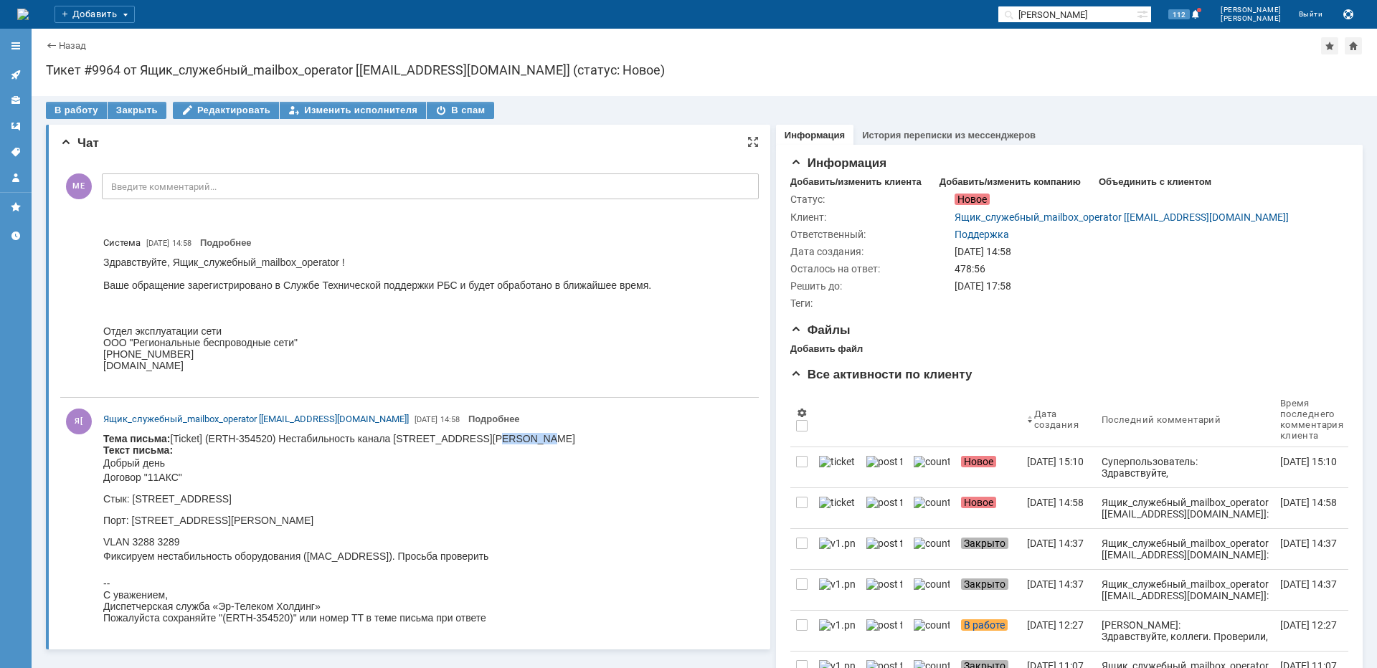
copy body "[PERSON_NAME]"
click at [86, 110] on div "В работу" at bounding box center [76, 110] width 61 height 17
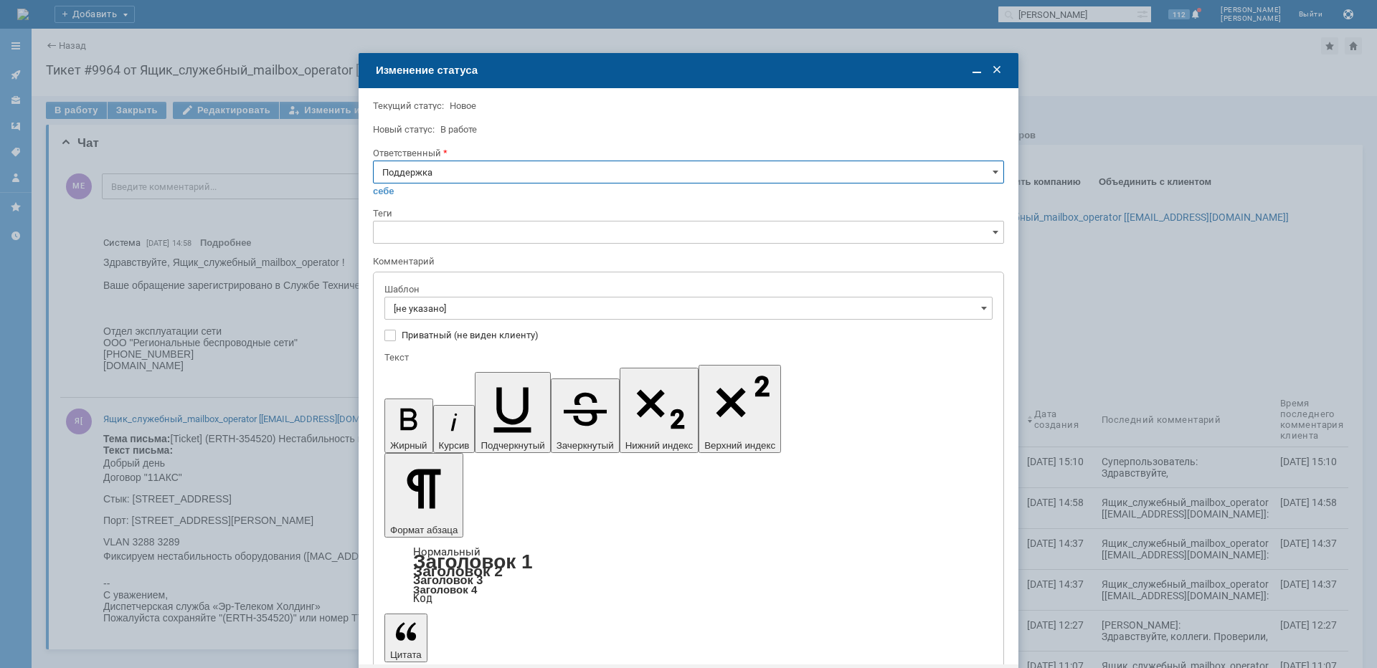
click at [442, 161] on input "Поддержка" at bounding box center [688, 172] width 631 height 23
click at [433, 313] on span "[PERSON_NAME]" at bounding box center [688, 316] width 612 height 11
type input "[PERSON_NAME]"
click at [435, 317] on input "[не указано]" at bounding box center [688, 308] width 608 height 23
type input "[PERSON_NAME]"
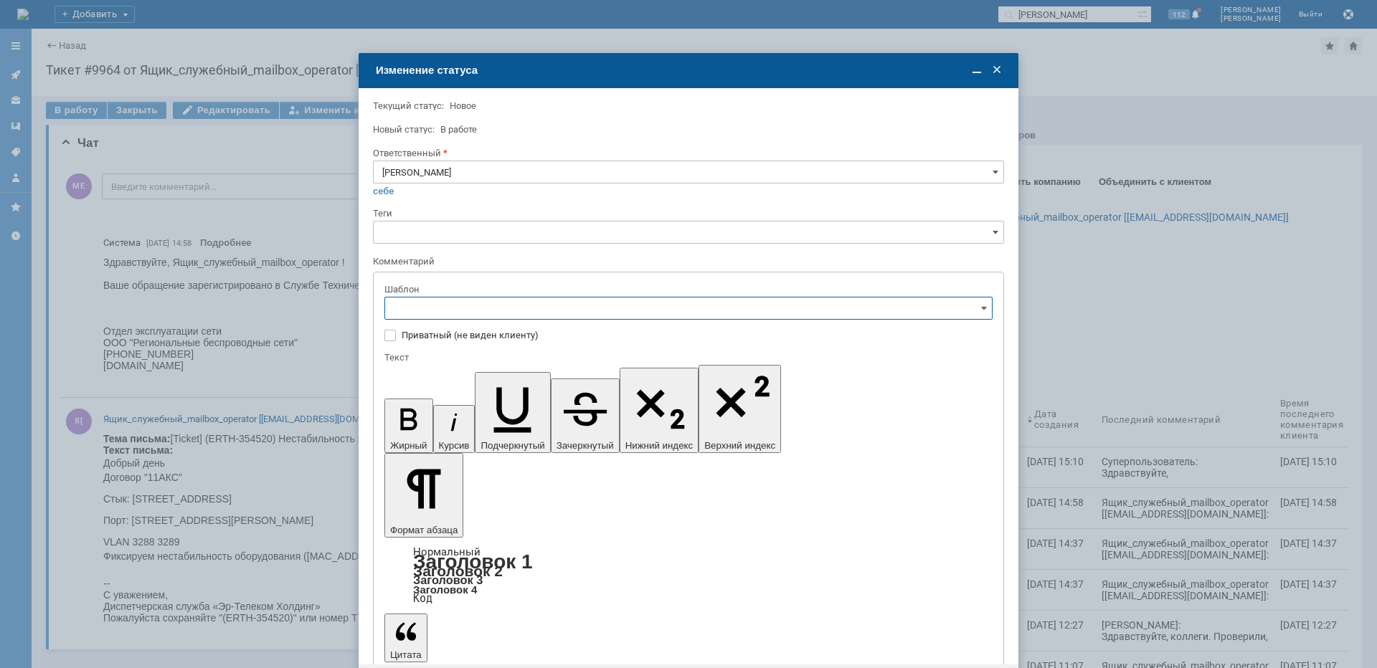
scroll to position [215, 0]
click at [501, 410] on div "[операторы] штатно потерь нет" at bounding box center [688, 403] width 607 height 23
type input "[операторы] штатно потерь нет"
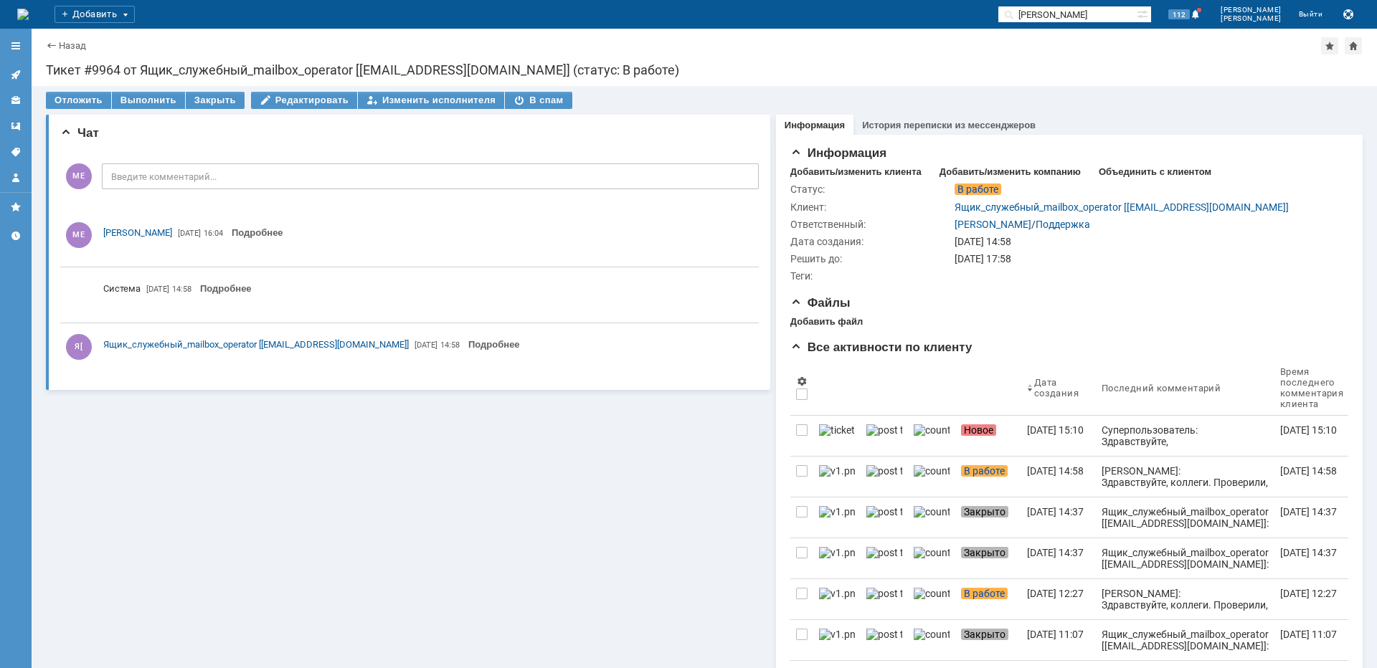
click at [19, 76] on icon at bounding box center [15, 74] width 11 height 11
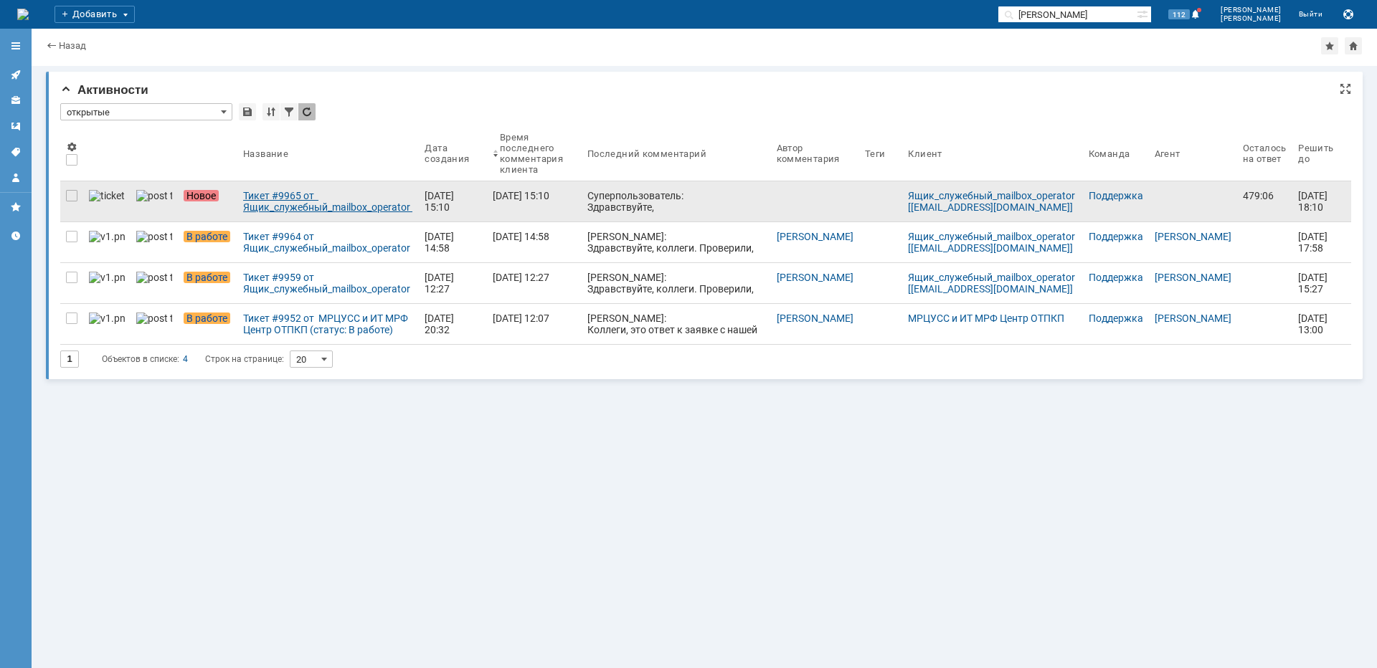
click at [275, 208] on div "Тикет #9965 от Ящик_служебный_mailbox_operator [[EMAIL_ADDRESS][DOMAIN_NAME]] (…" at bounding box center [328, 201] width 170 height 23
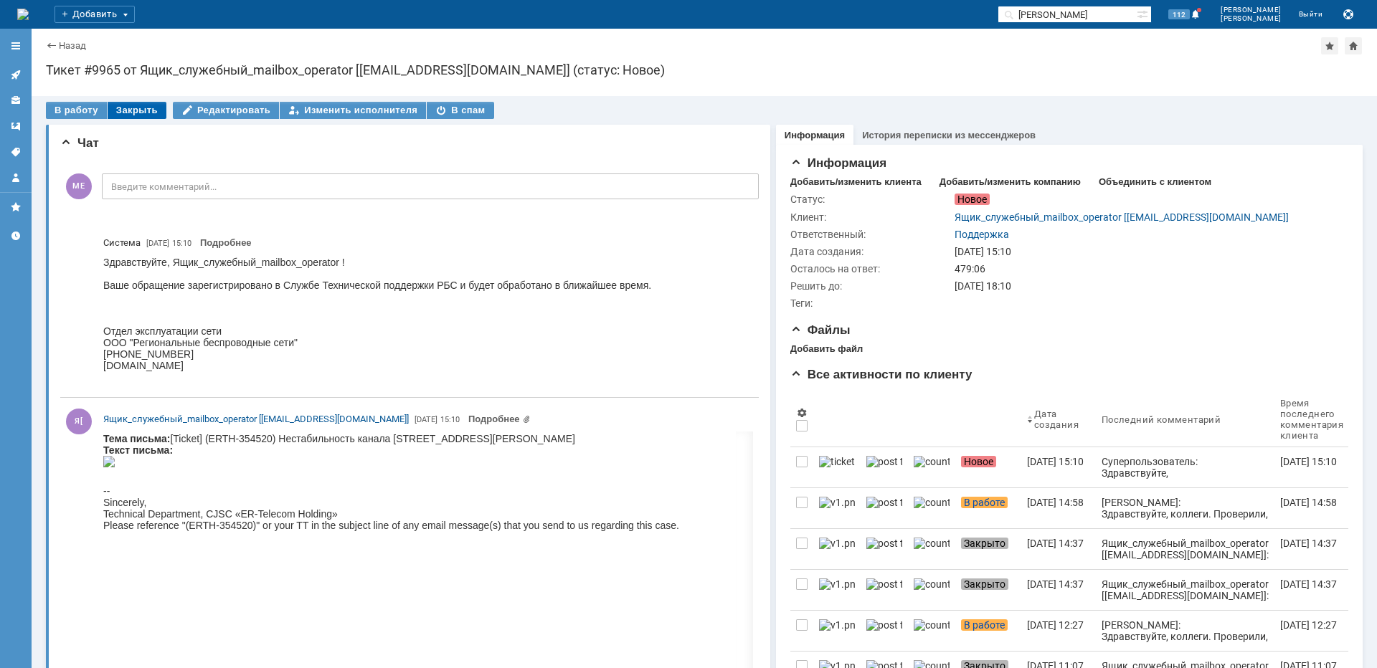
click at [146, 113] on div "Закрыть" at bounding box center [137, 110] width 59 height 17
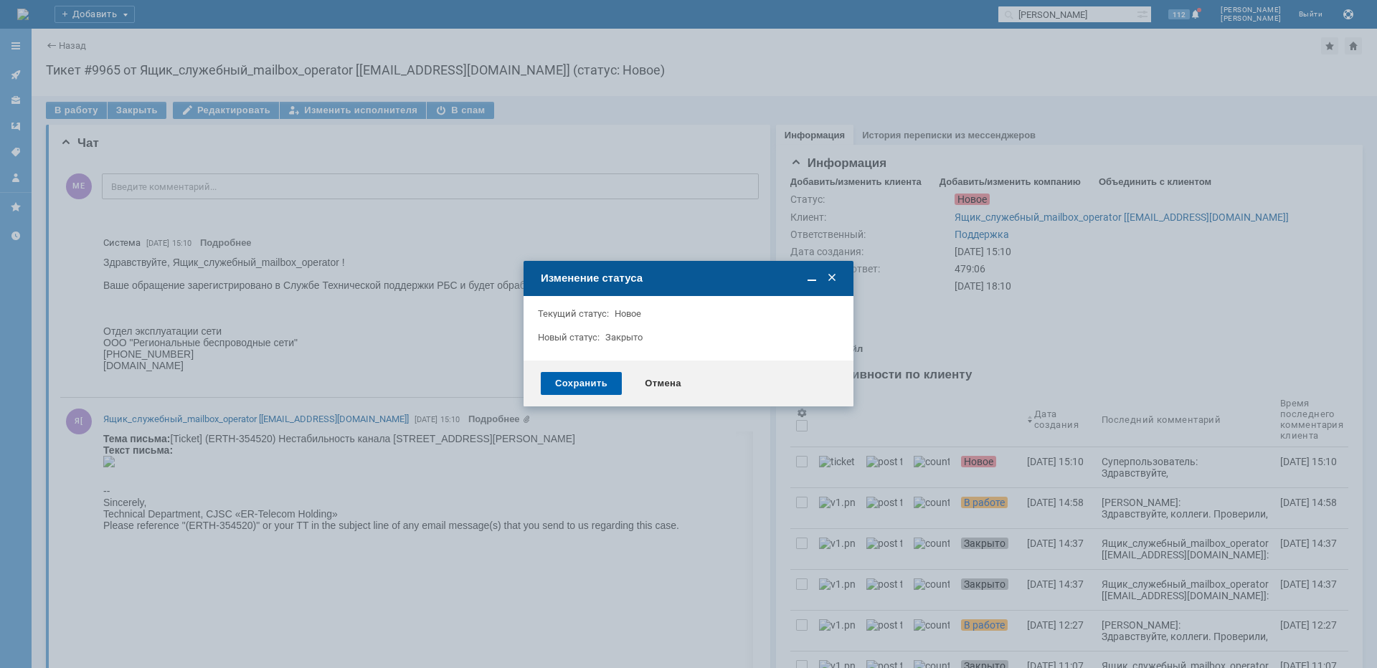
click at [582, 386] on div "Сохранить" at bounding box center [581, 383] width 81 height 23
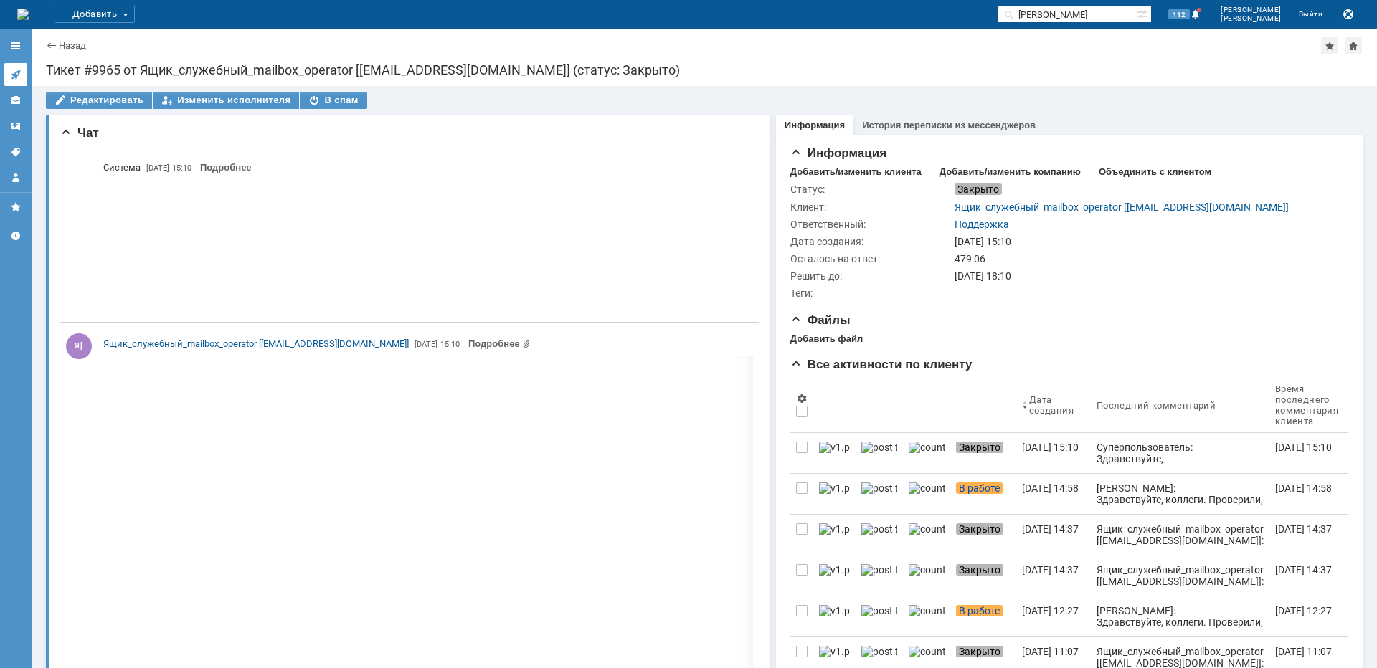
click at [16, 67] on link at bounding box center [15, 74] width 23 height 23
